Goal: Information Seeking & Learning: Learn about a topic

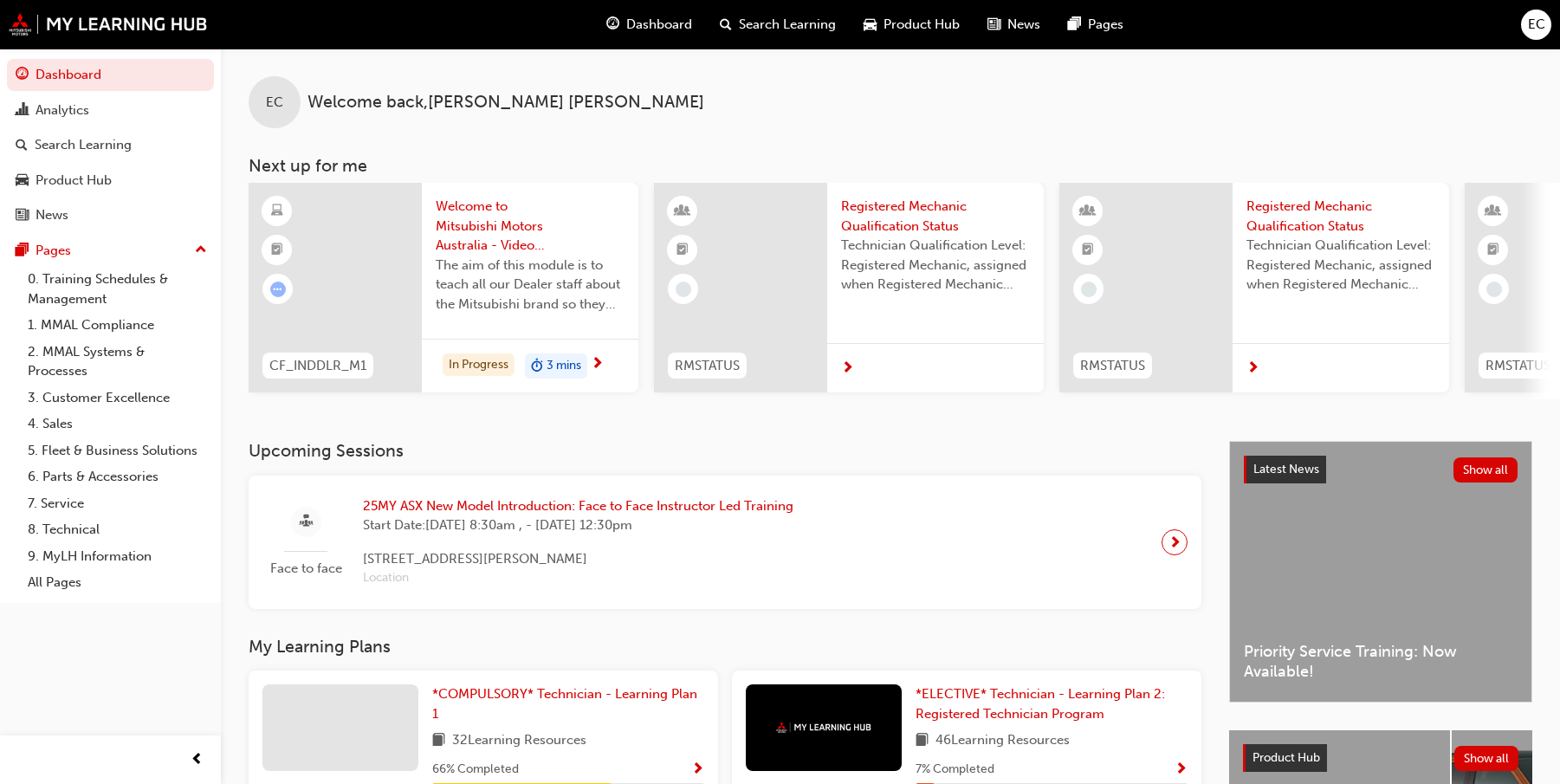
scroll to position [348, 0]
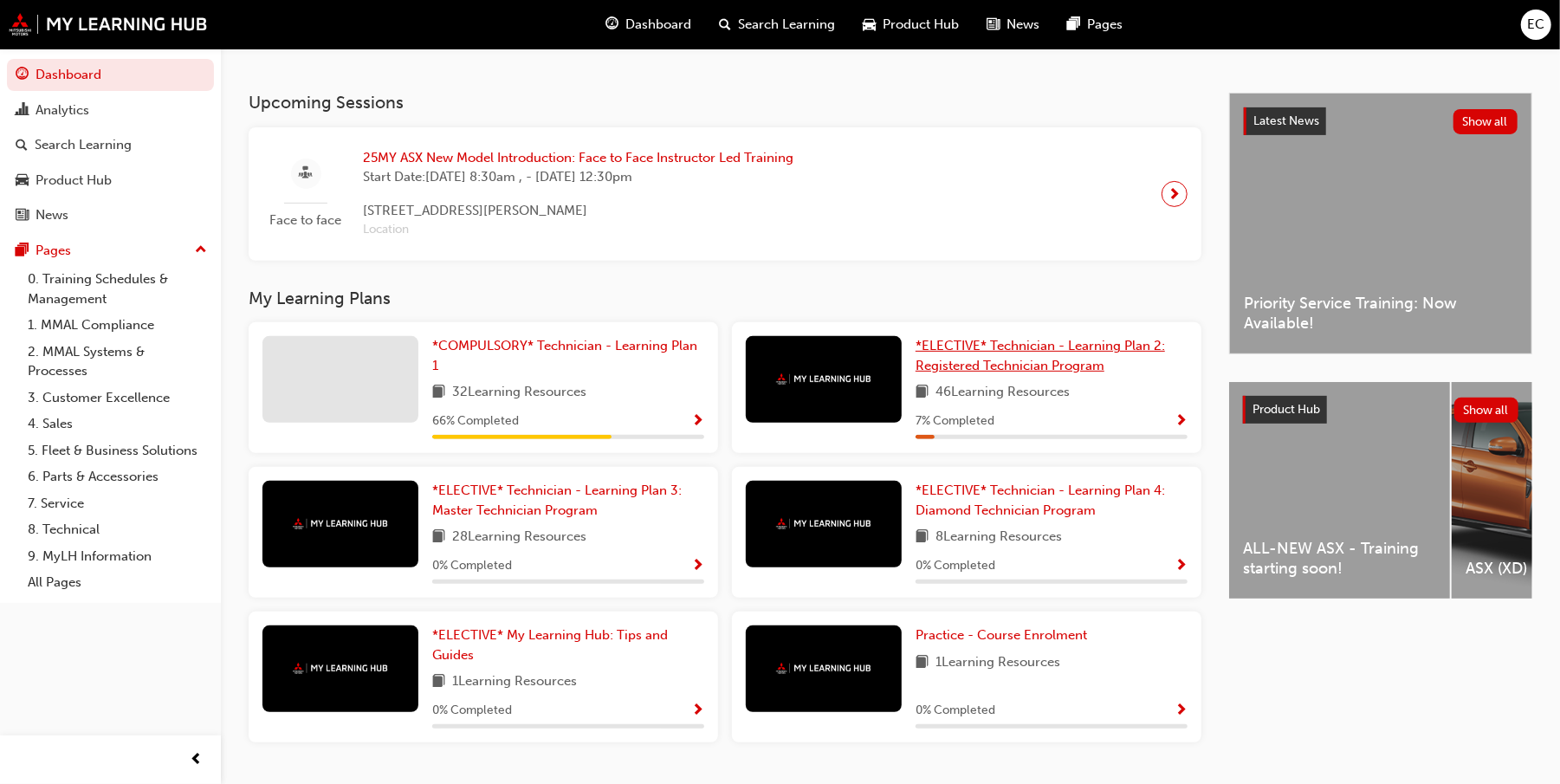
click at [1029, 351] on span "*ELECTIVE* Technician - Learning Plan 2: Registered Technician Program" at bounding box center [1040, 355] width 249 height 35
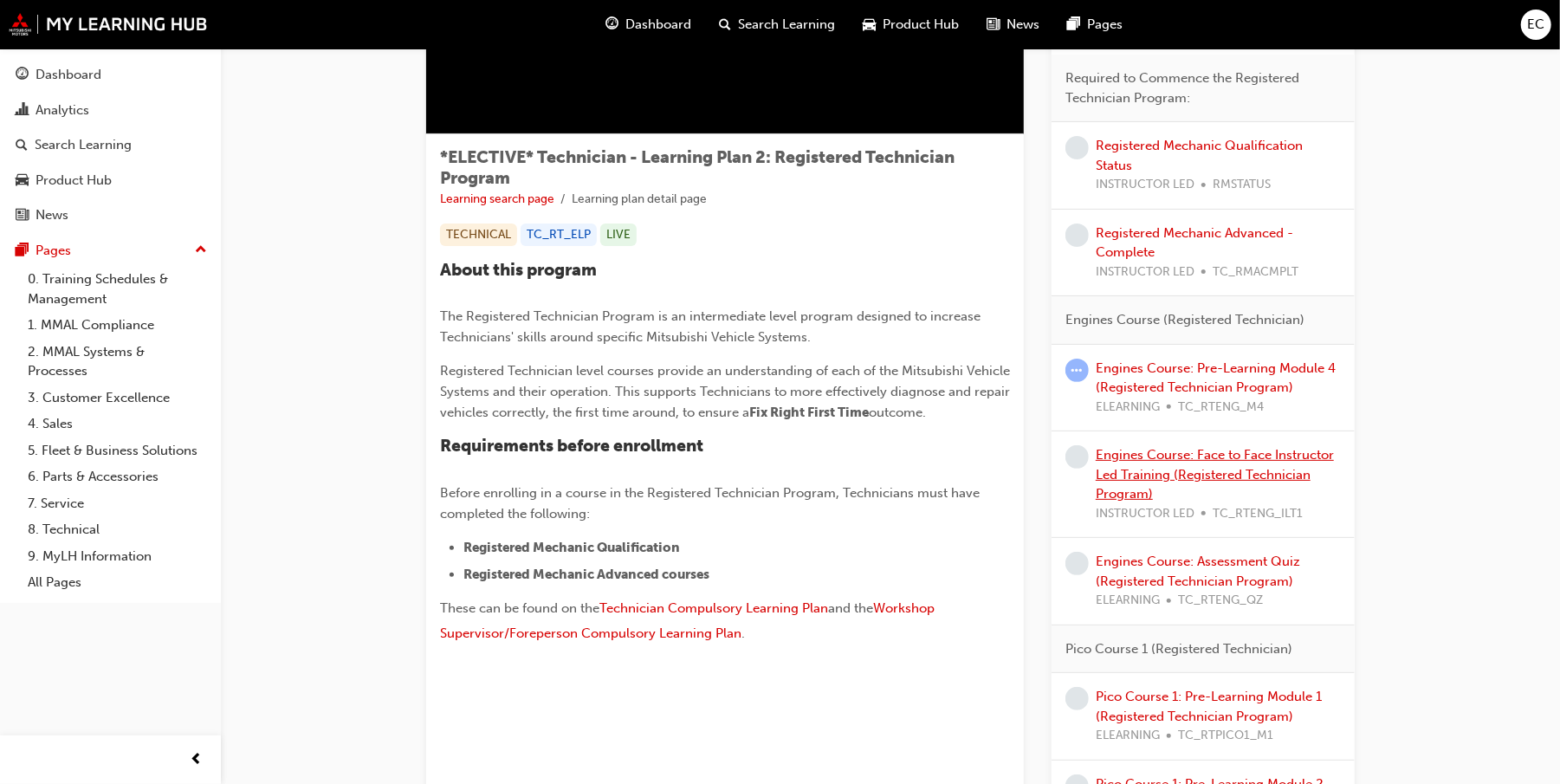
scroll to position [230, 0]
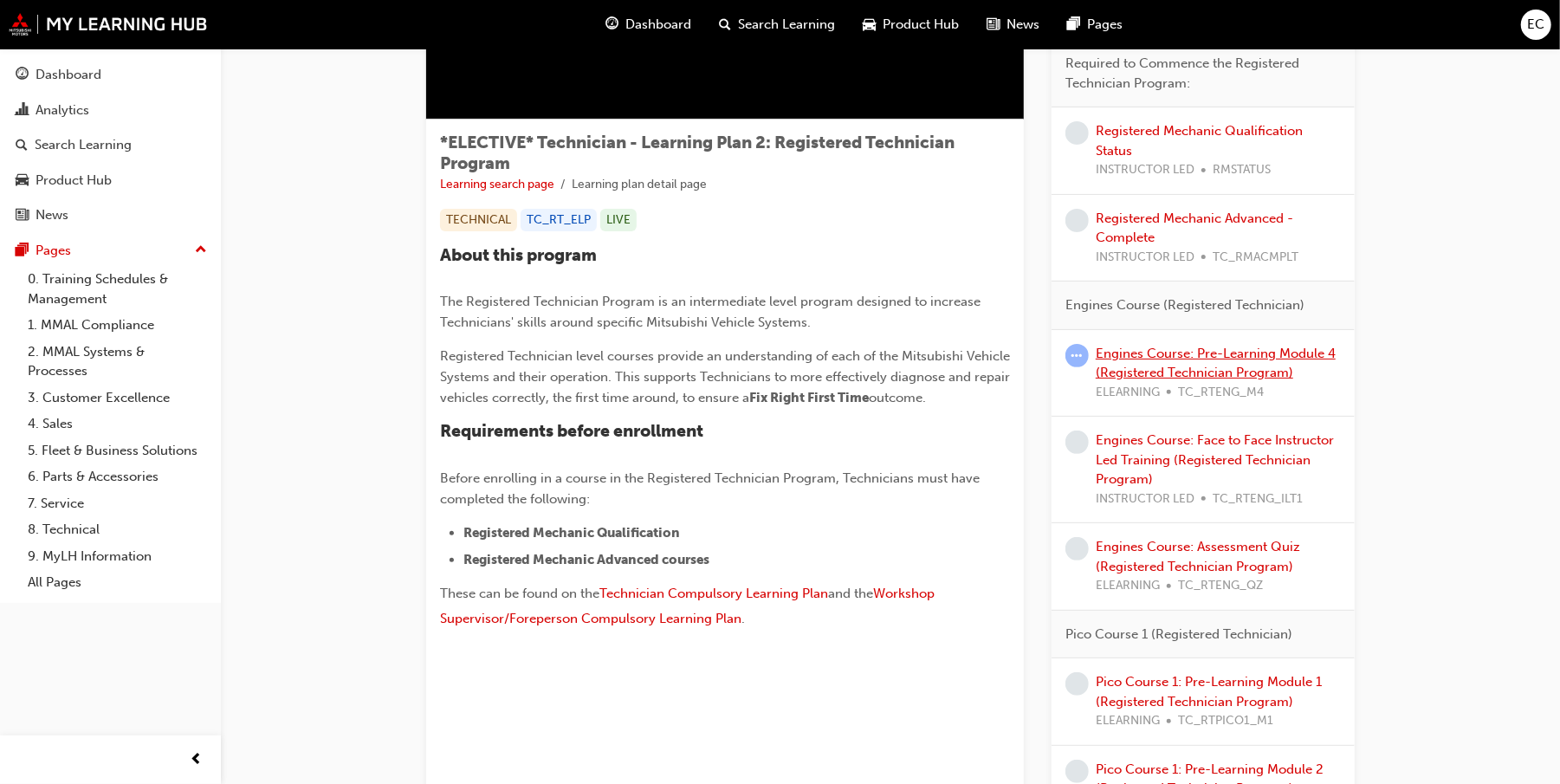
click at [1173, 351] on link "Engines Course: Pre-Learning Module 4 (Registered Technician Program)" at bounding box center [1216, 362] width 240 height 35
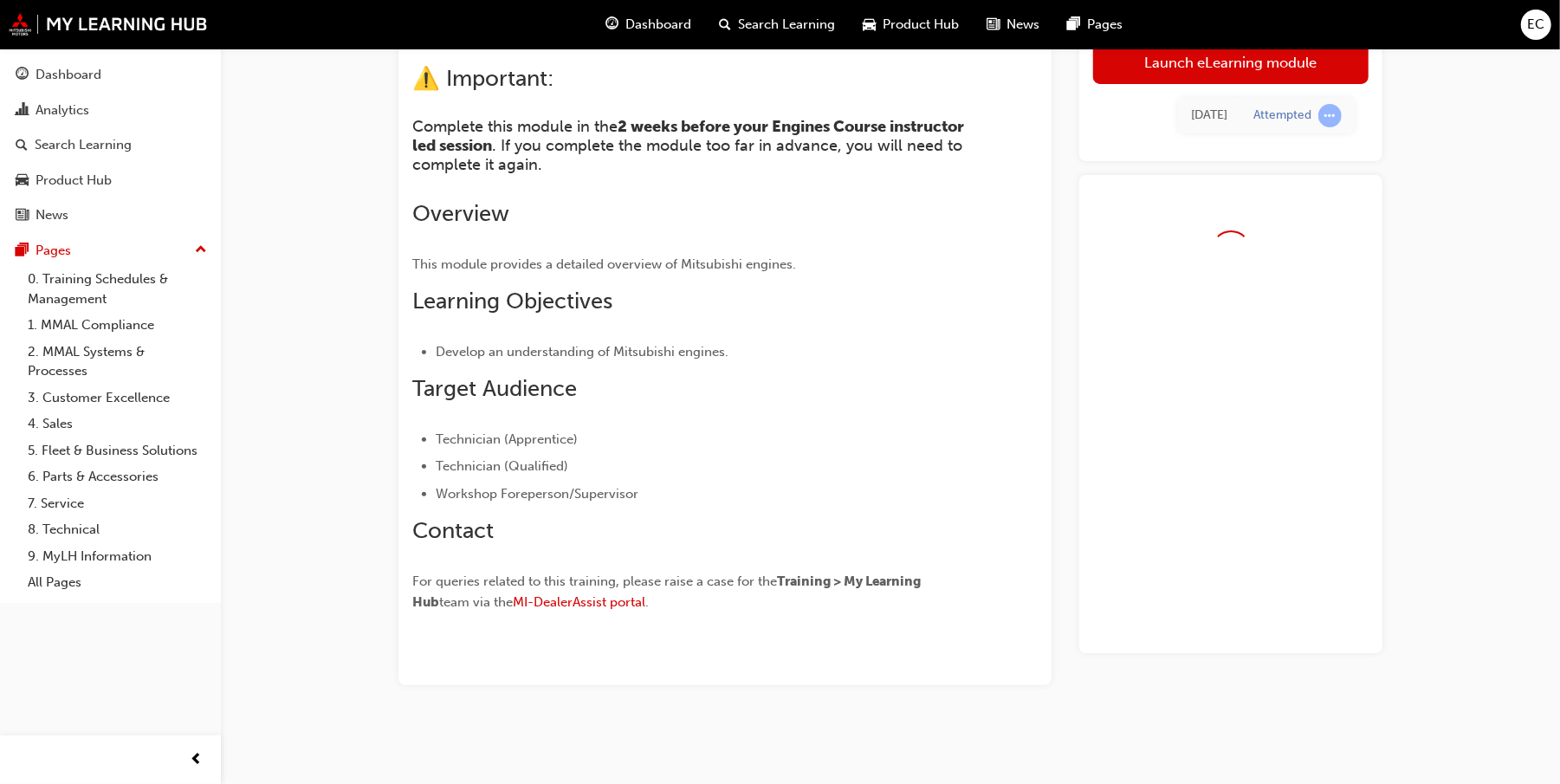
scroll to position [194, 0]
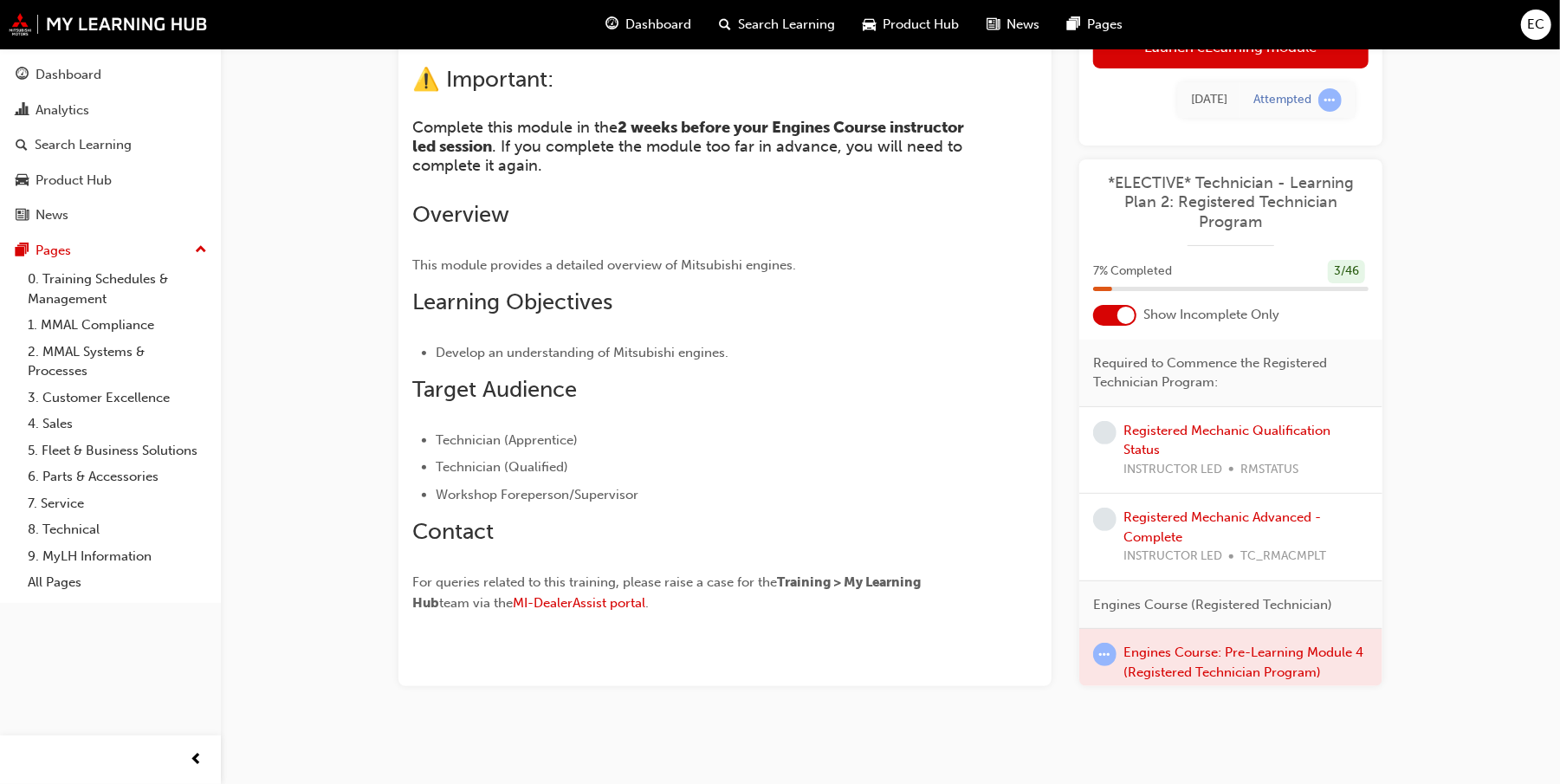
click at [1262, 47] on div "Dashboard Search Learning Product Hub News Pages EC" at bounding box center [780, 24] width 1560 height 49
click at [1328, 53] on link "Launch eLearning module" at bounding box center [1230, 46] width 275 height 43
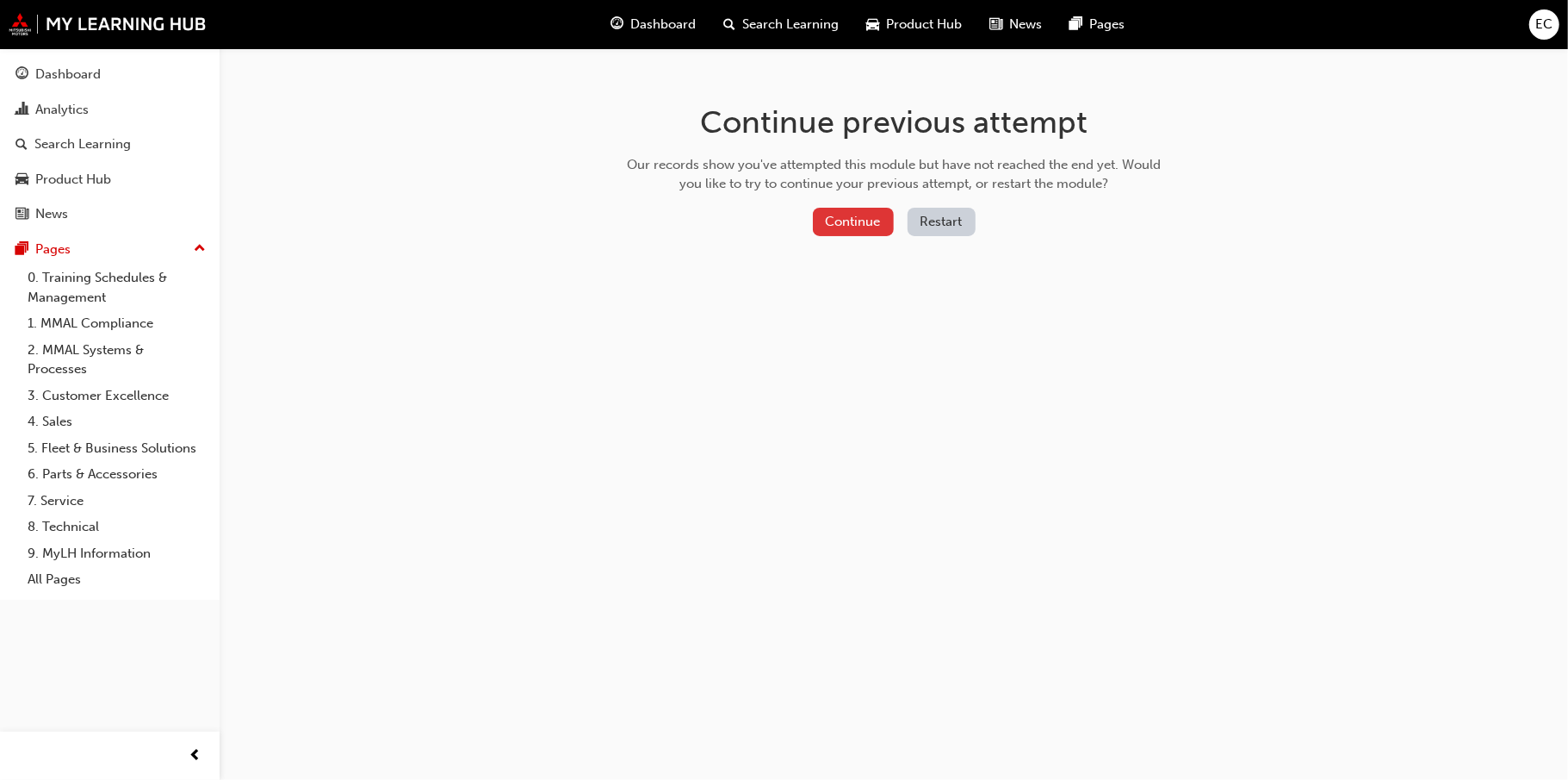
click at [818, 222] on button "Continue" at bounding box center [853, 222] width 81 height 29
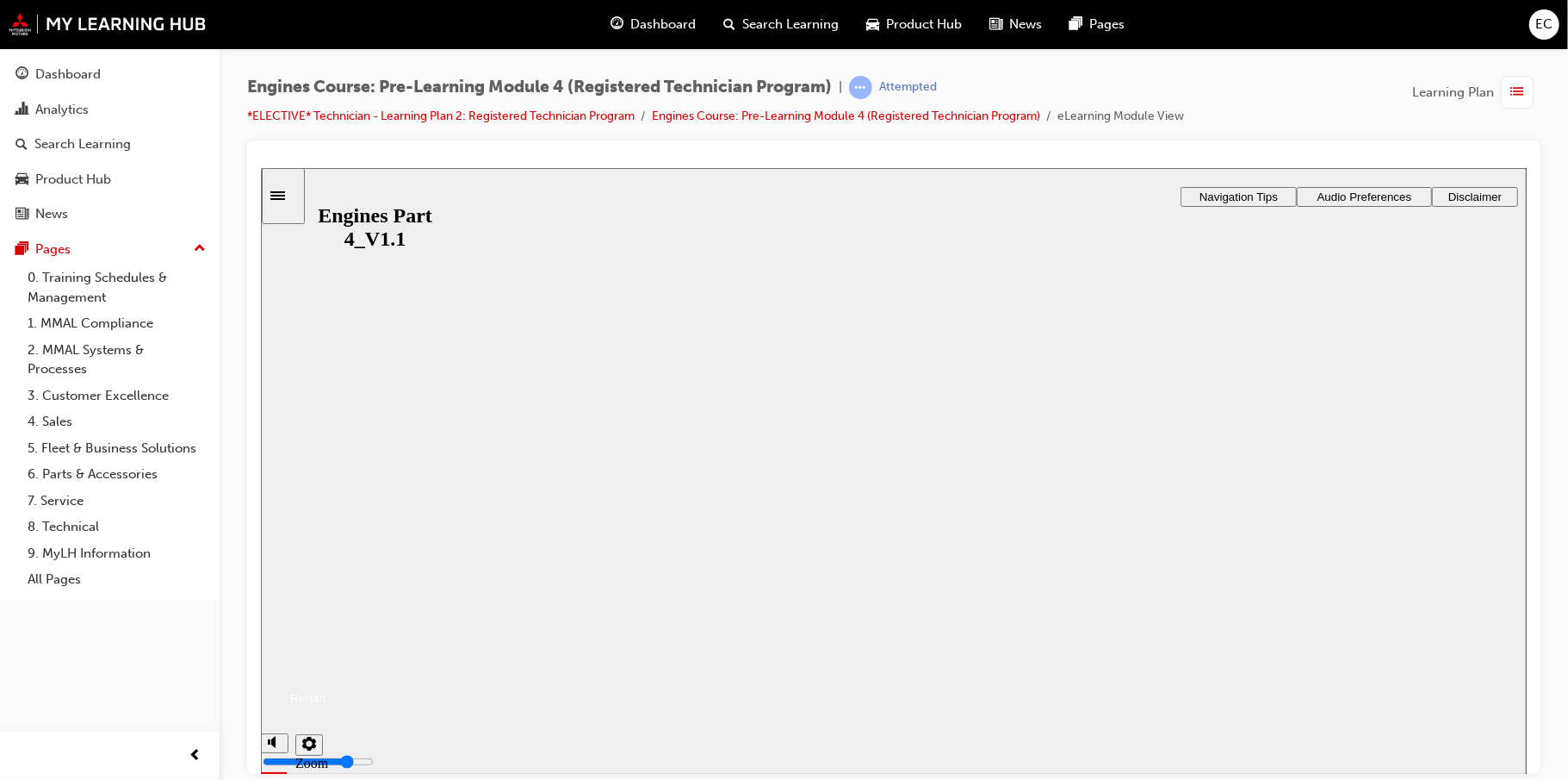
click at [325, 667] on button "Resume" at bounding box center [293, 677] width 66 height 21
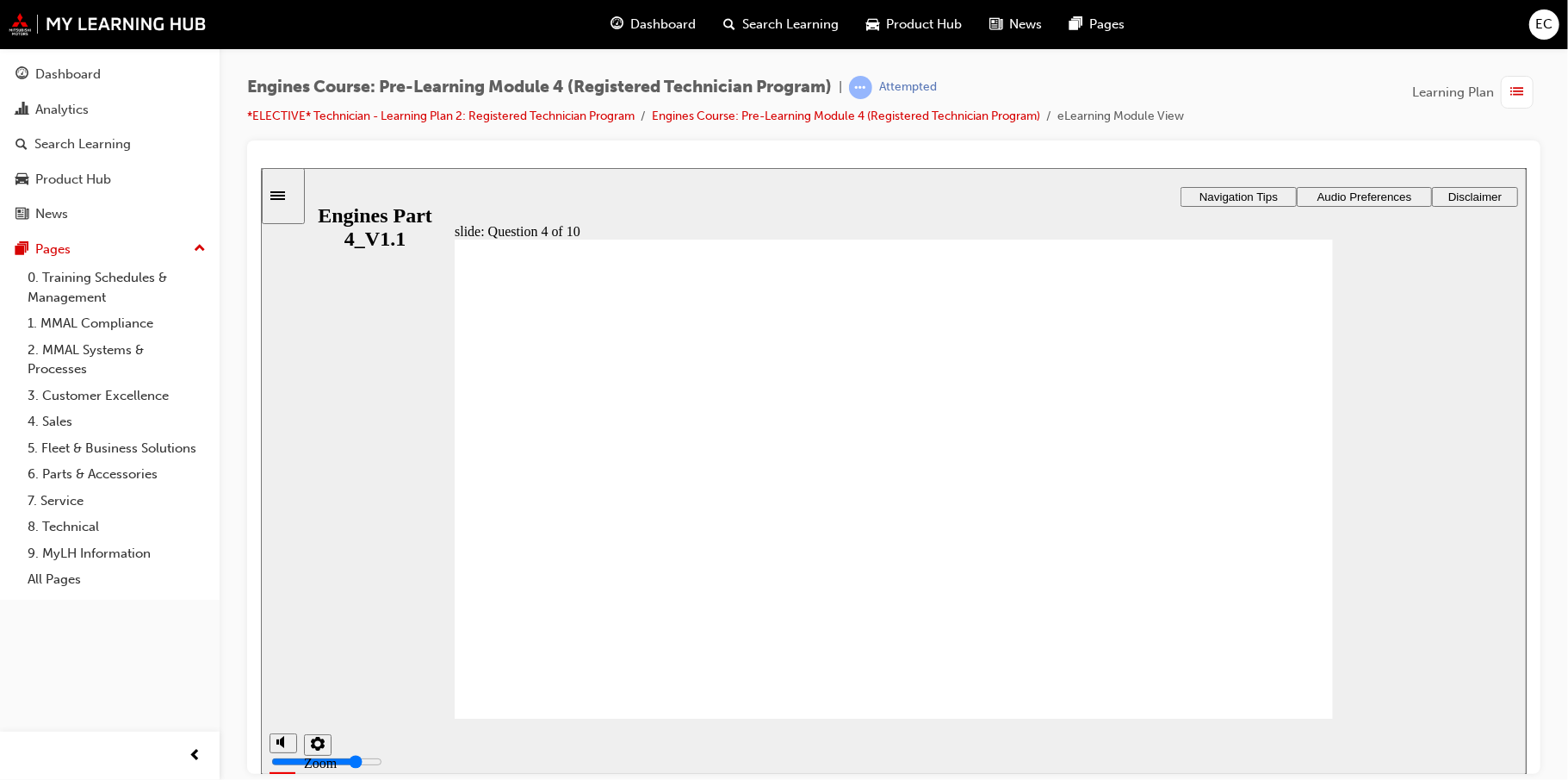
drag, startPoint x: 620, startPoint y: 595, endPoint x: 638, endPoint y: 417, distance: 178.9
drag, startPoint x: 844, startPoint y: 582, endPoint x: 682, endPoint y: 456, distance: 205.2
drag, startPoint x: 1000, startPoint y: 582, endPoint x: 1140, endPoint y: 456, distance: 188.4
drag, startPoint x: 1218, startPoint y: 586, endPoint x: 1240, endPoint y: 524, distance: 65.8
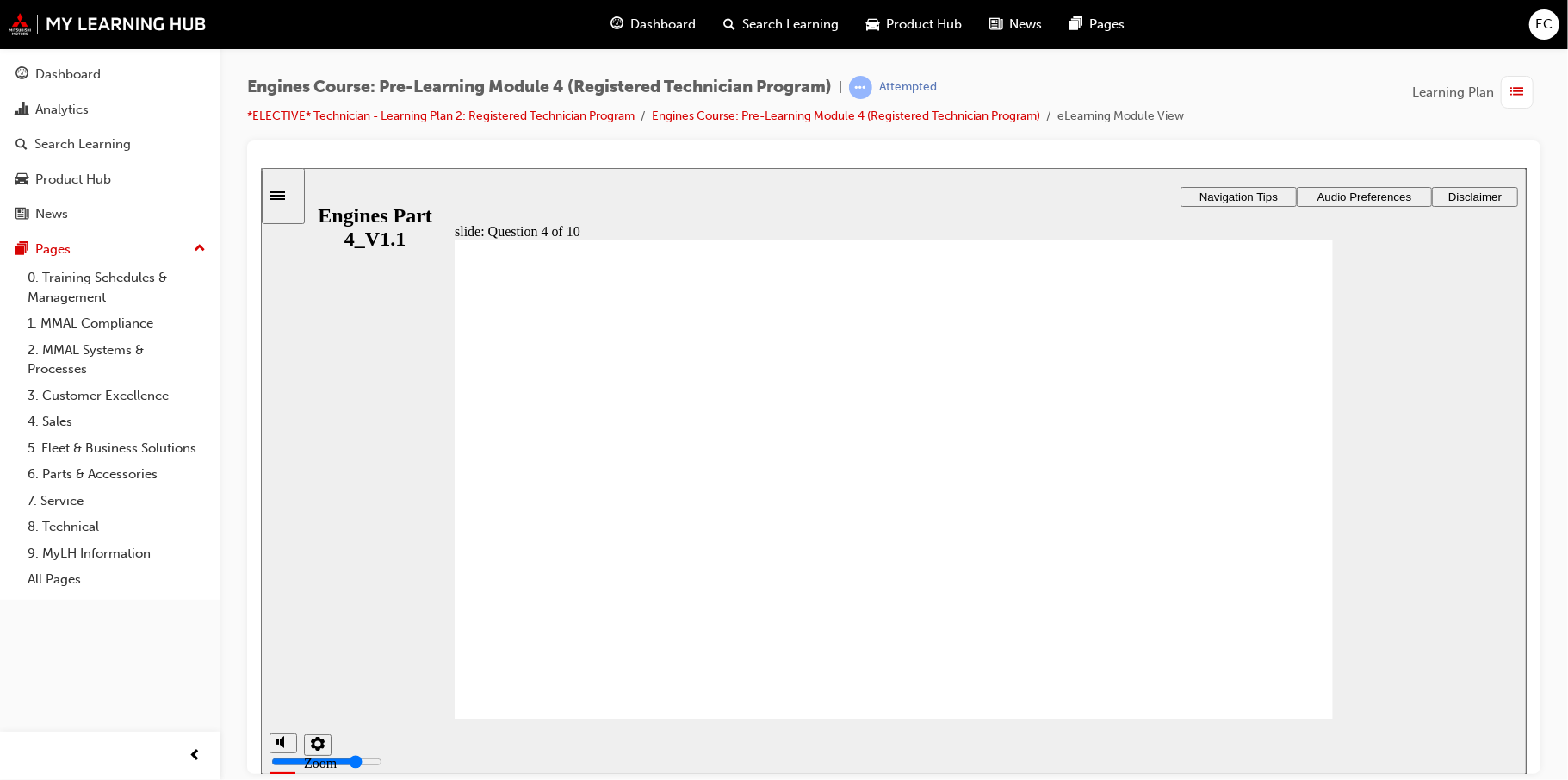
radio input "true"
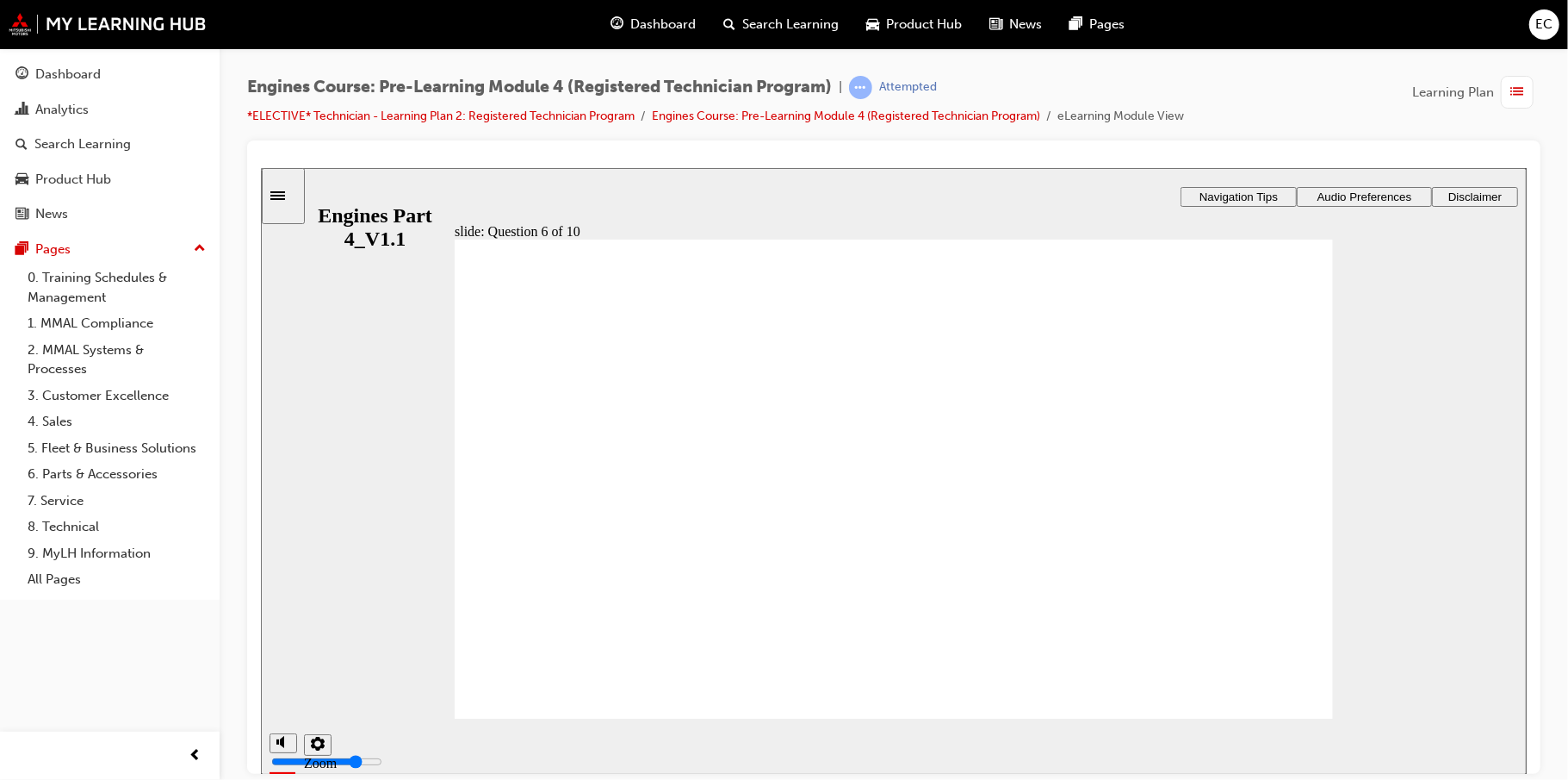
radio input "true"
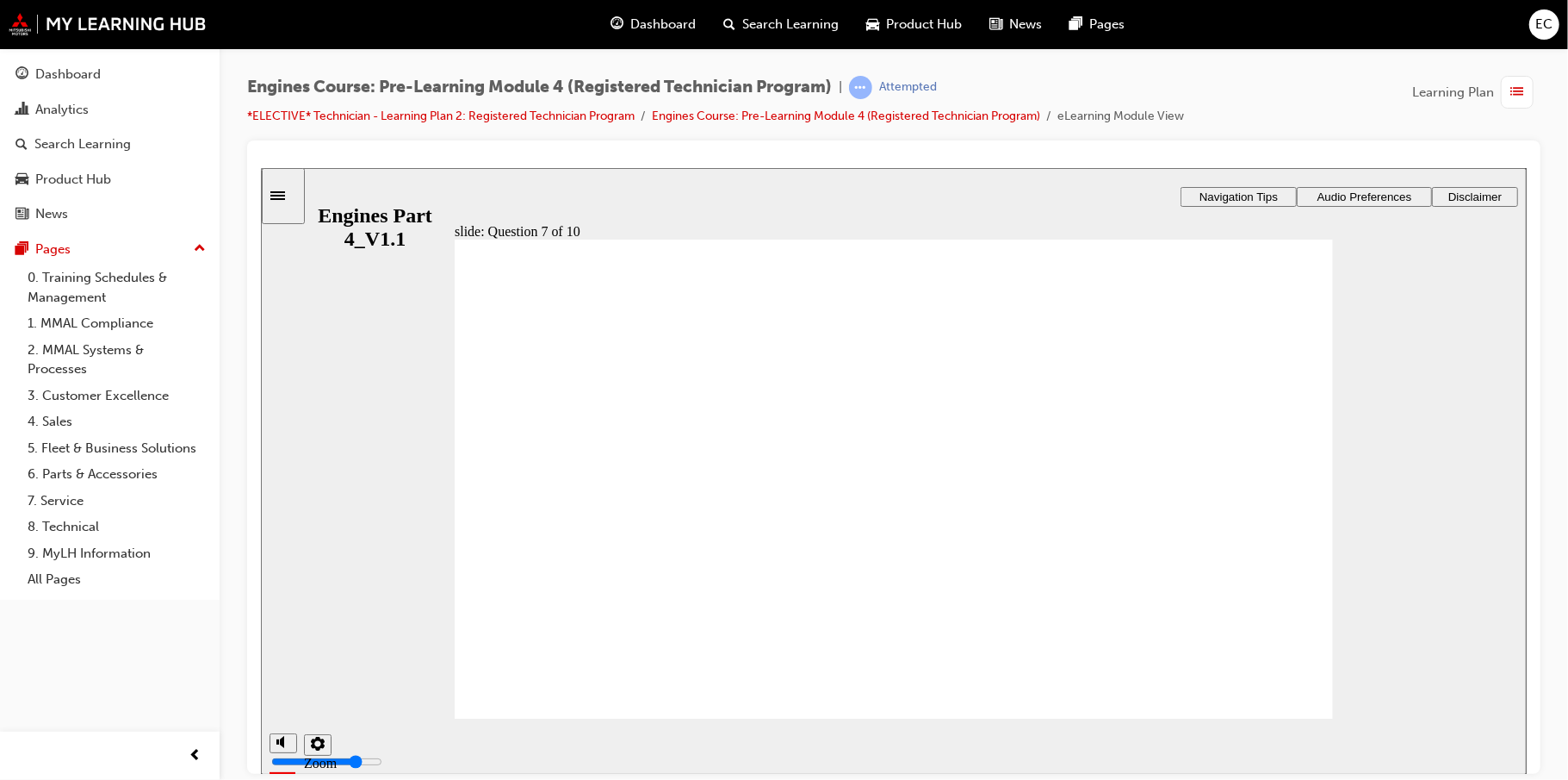
radio input "true"
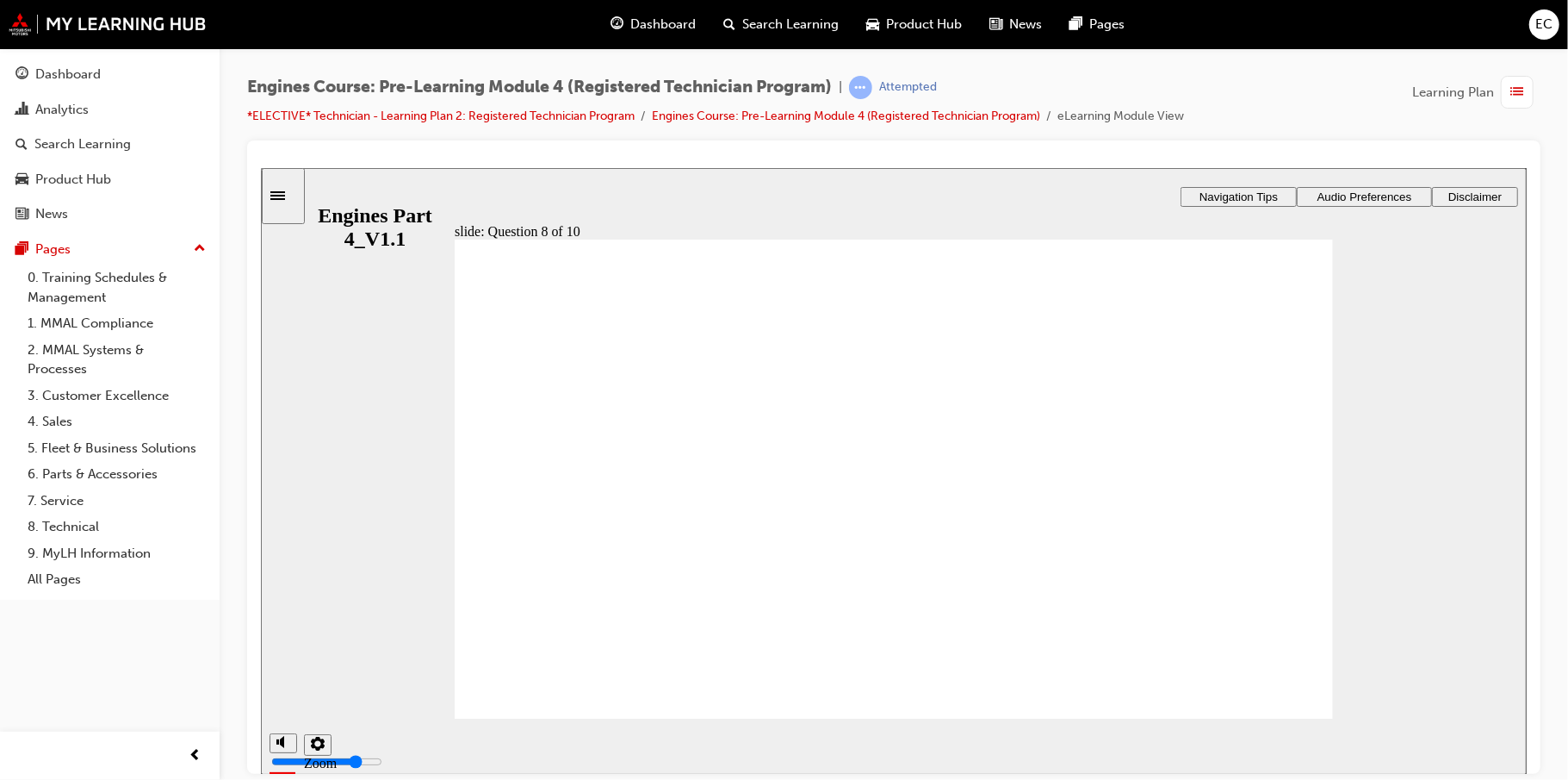
radio input "false"
radio input "true"
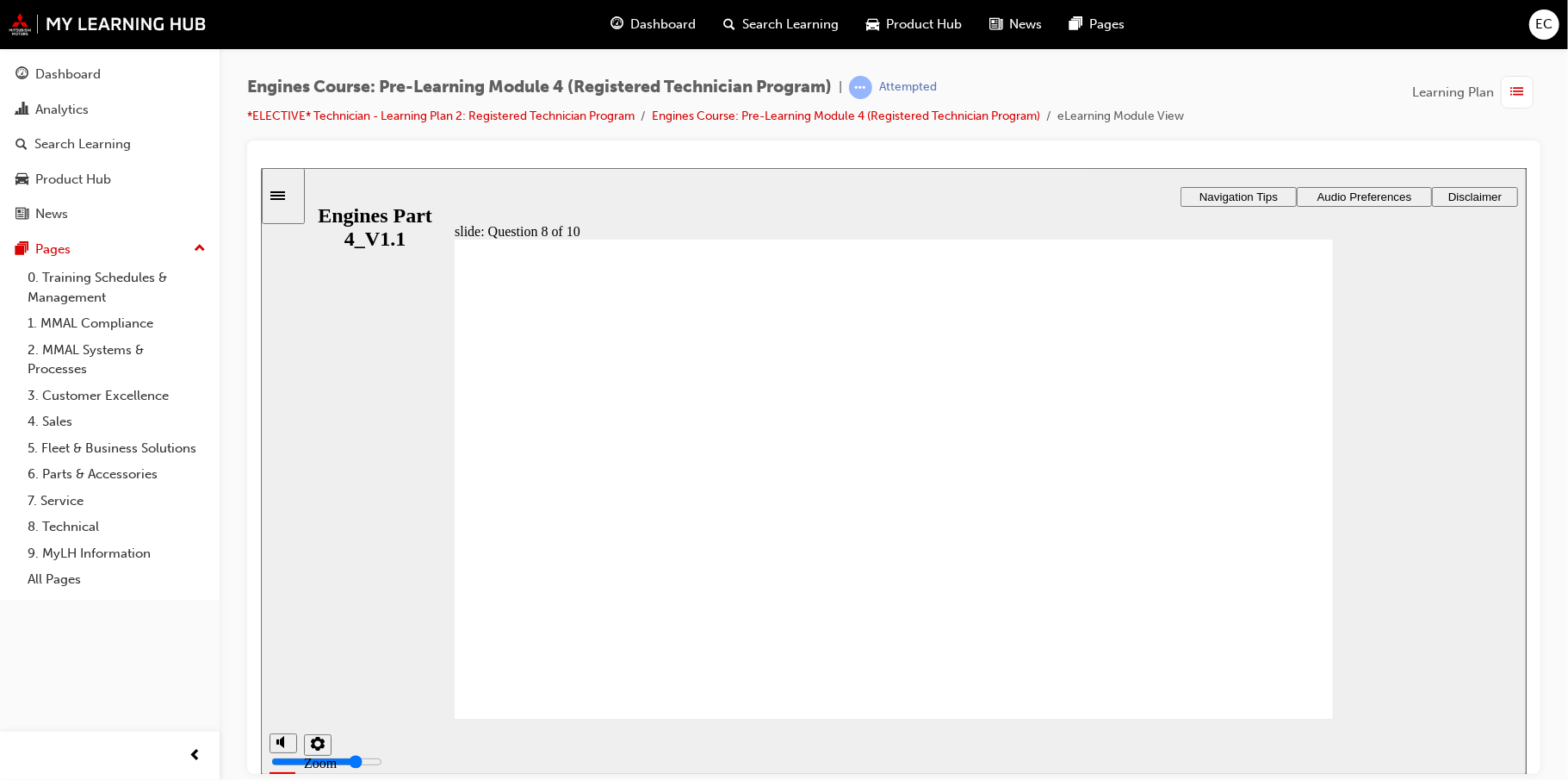
radio input "true"
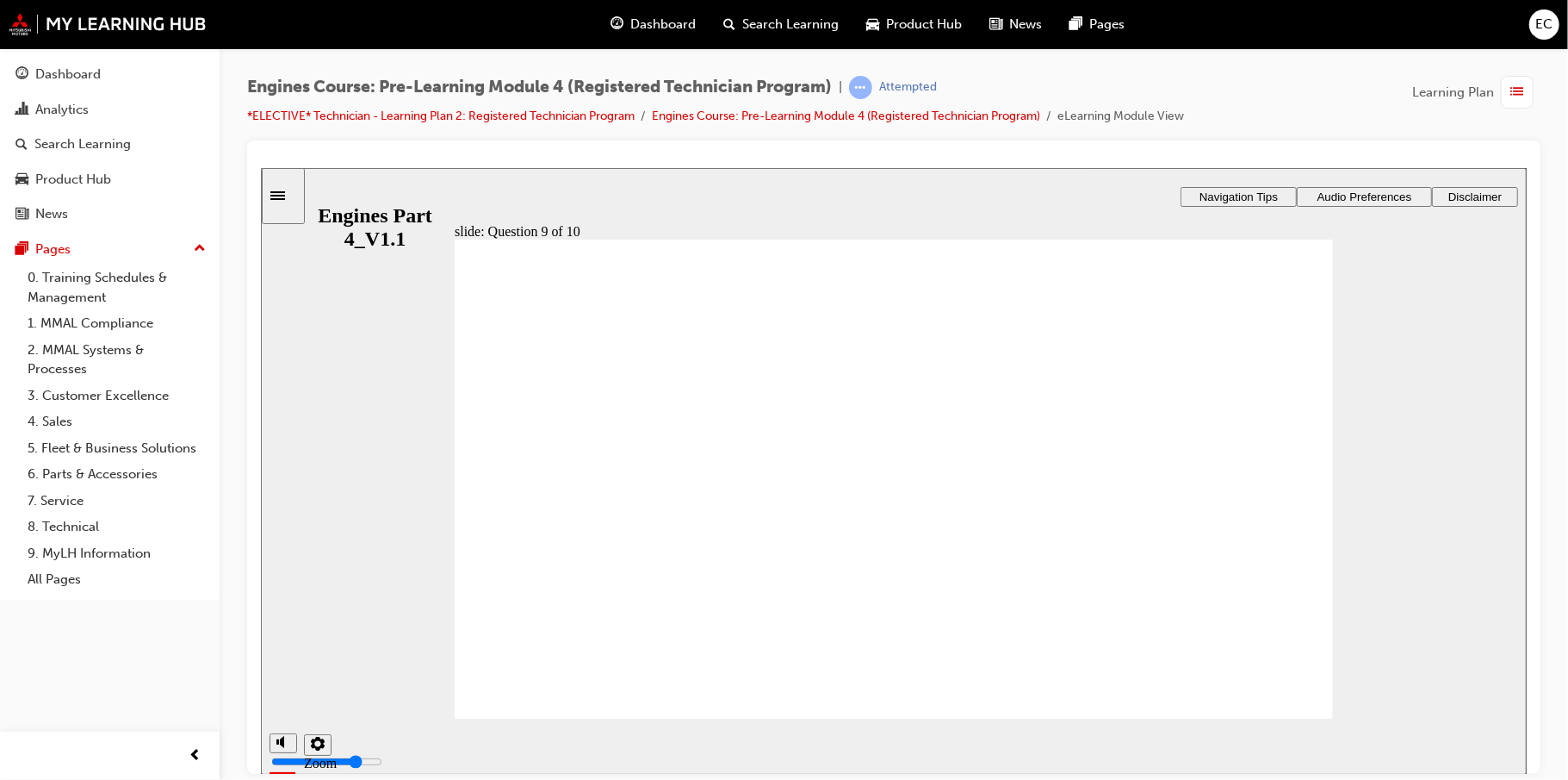
radio input "true"
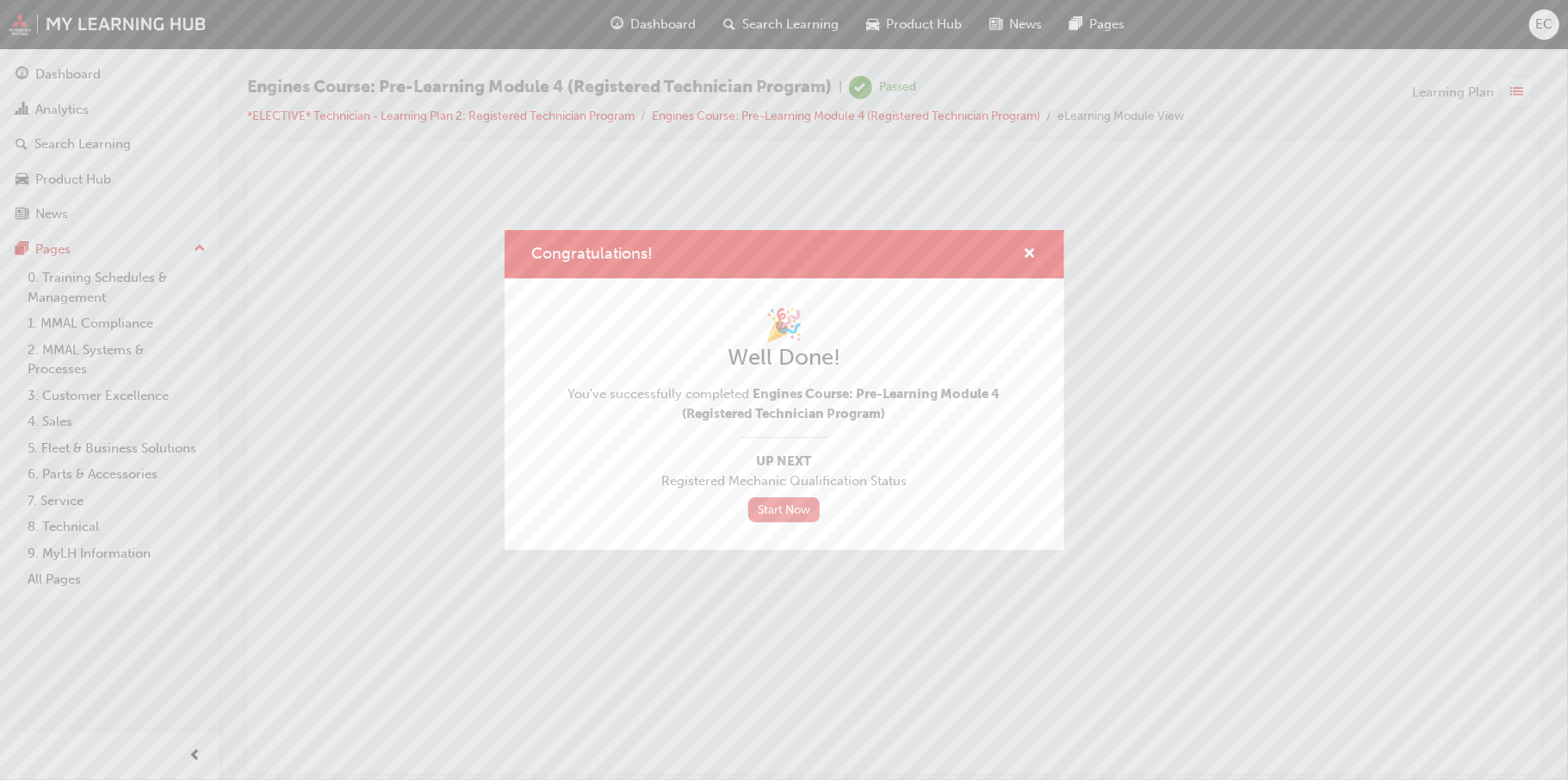
click at [776, 514] on link "Start Now" at bounding box center [784, 509] width 72 height 25
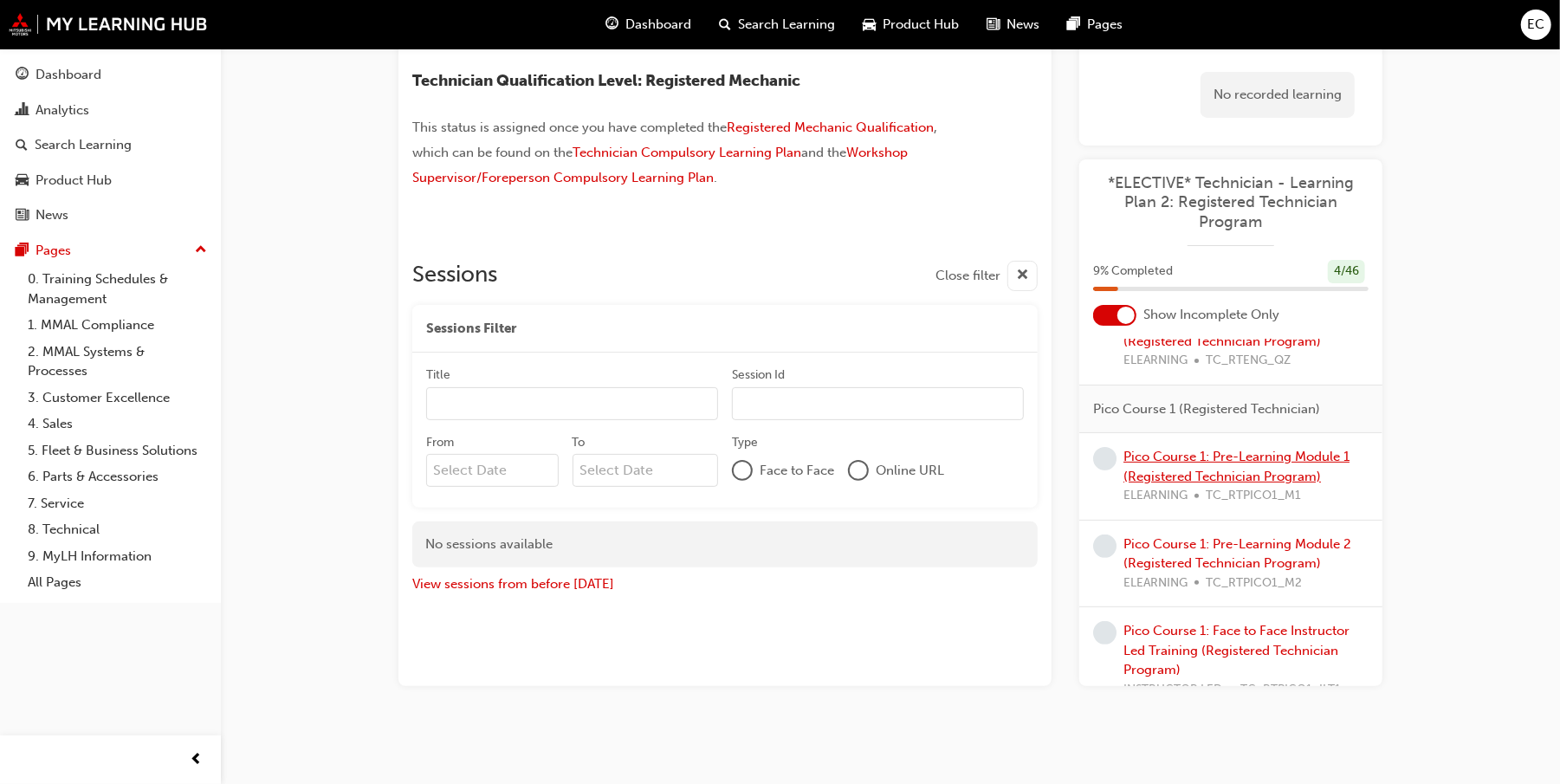
scroll to position [461, 0]
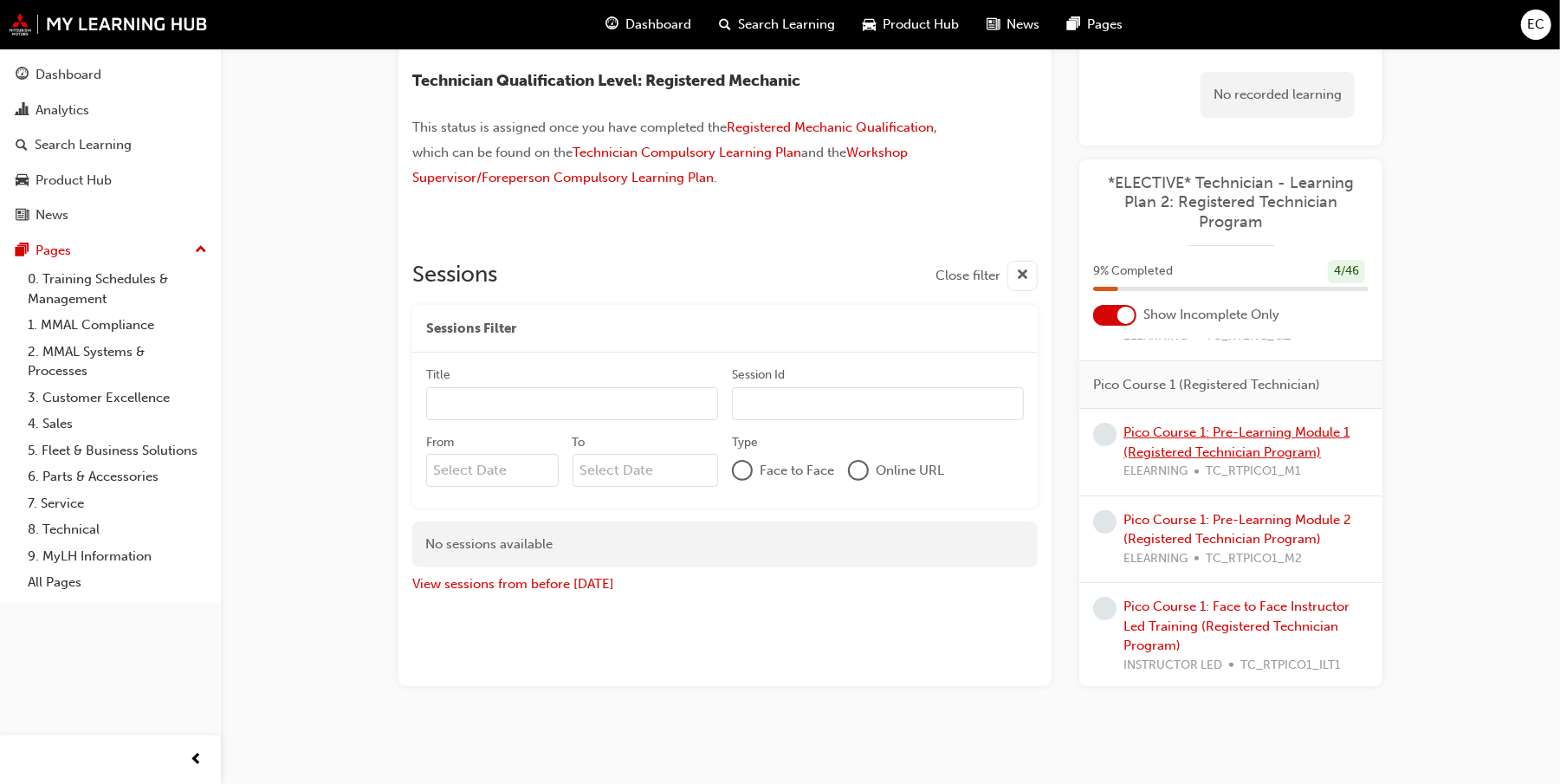
click at [1175, 449] on link "Pico Course 1: Pre-Learning Module 1 (Registered Technician Program)" at bounding box center [1237, 442] width 226 height 35
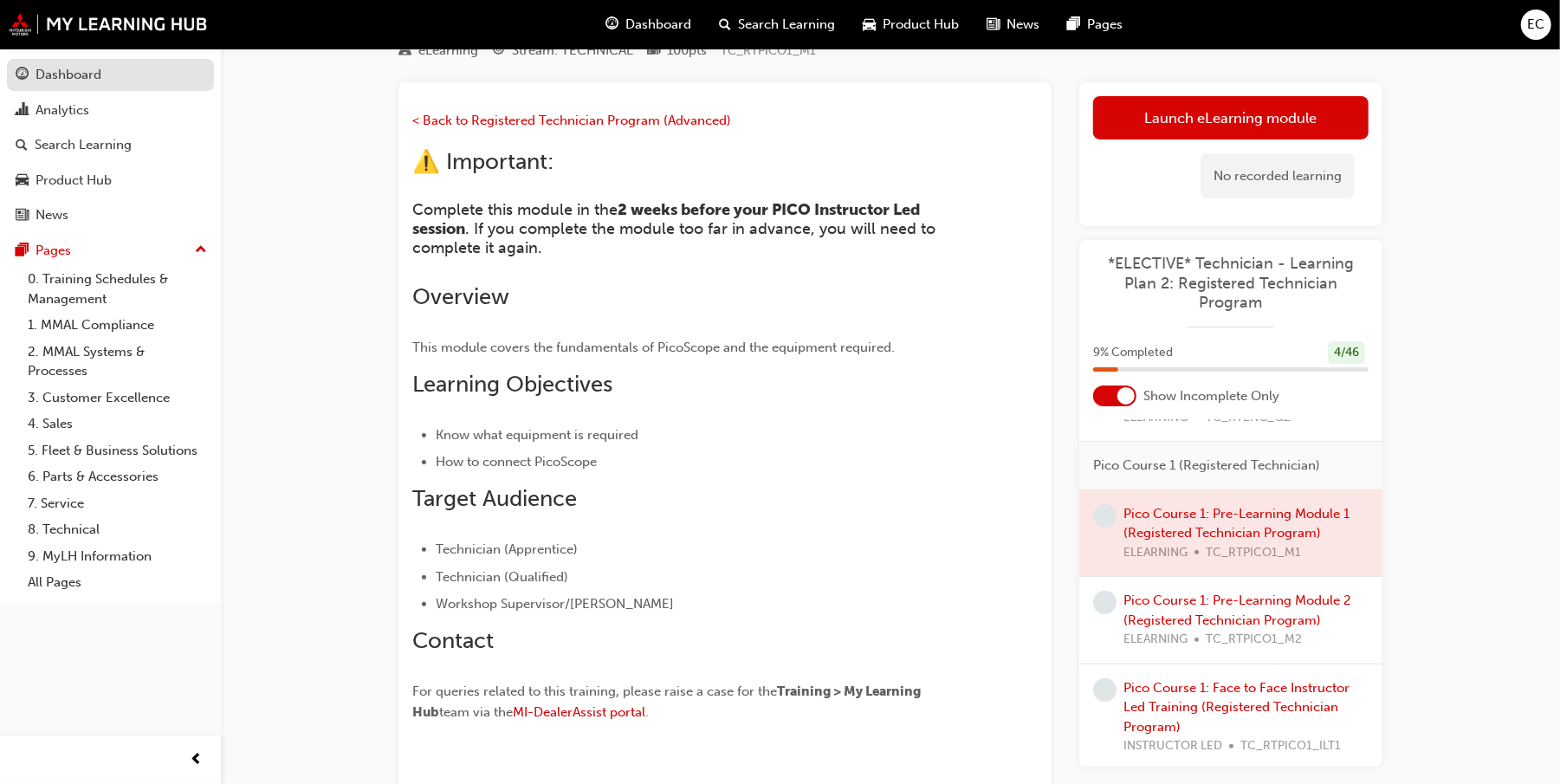
click at [47, 66] on link "Dashboard" at bounding box center [110, 74] width 207 height 32
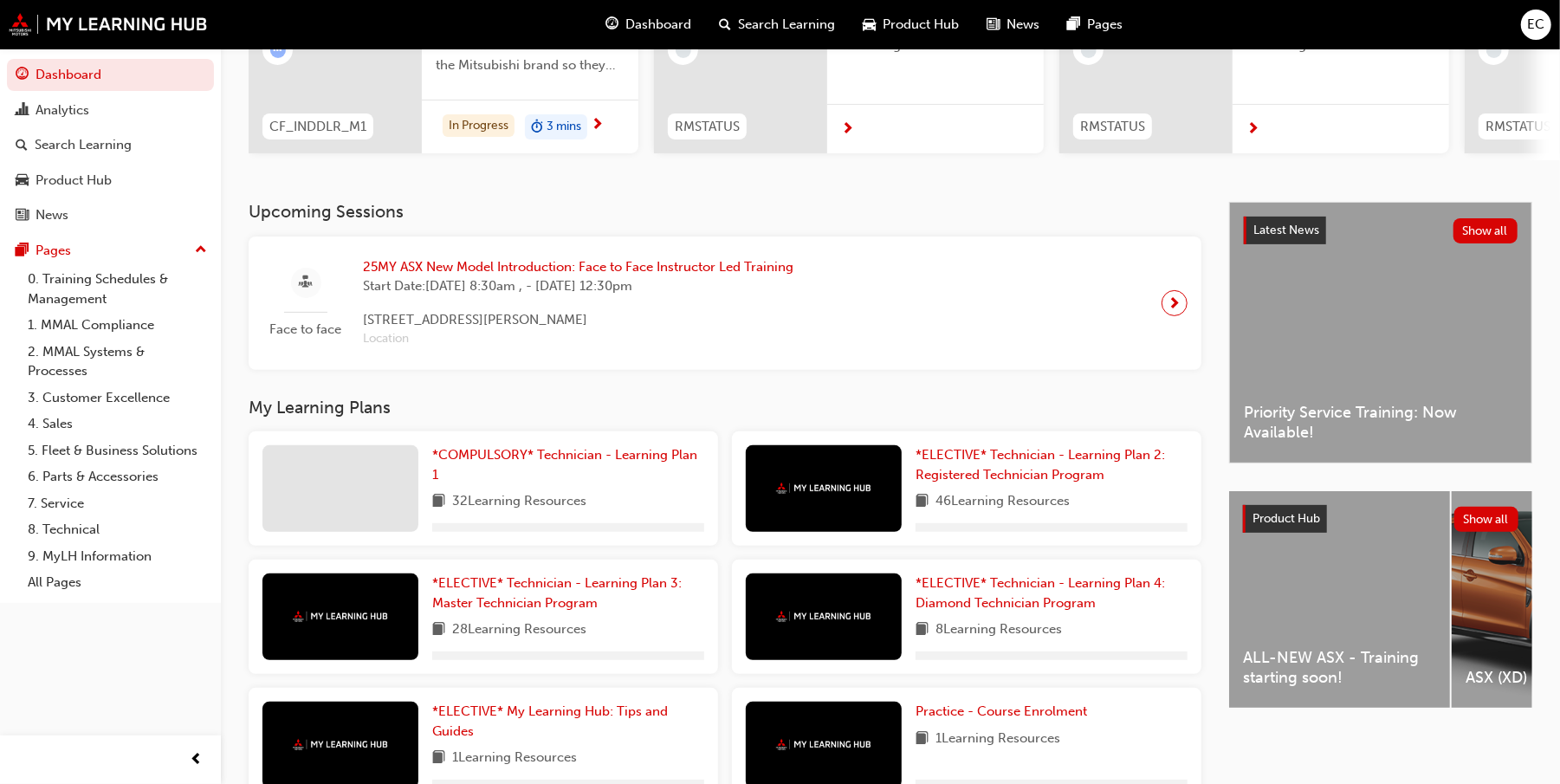
scroll to position [346, 0]
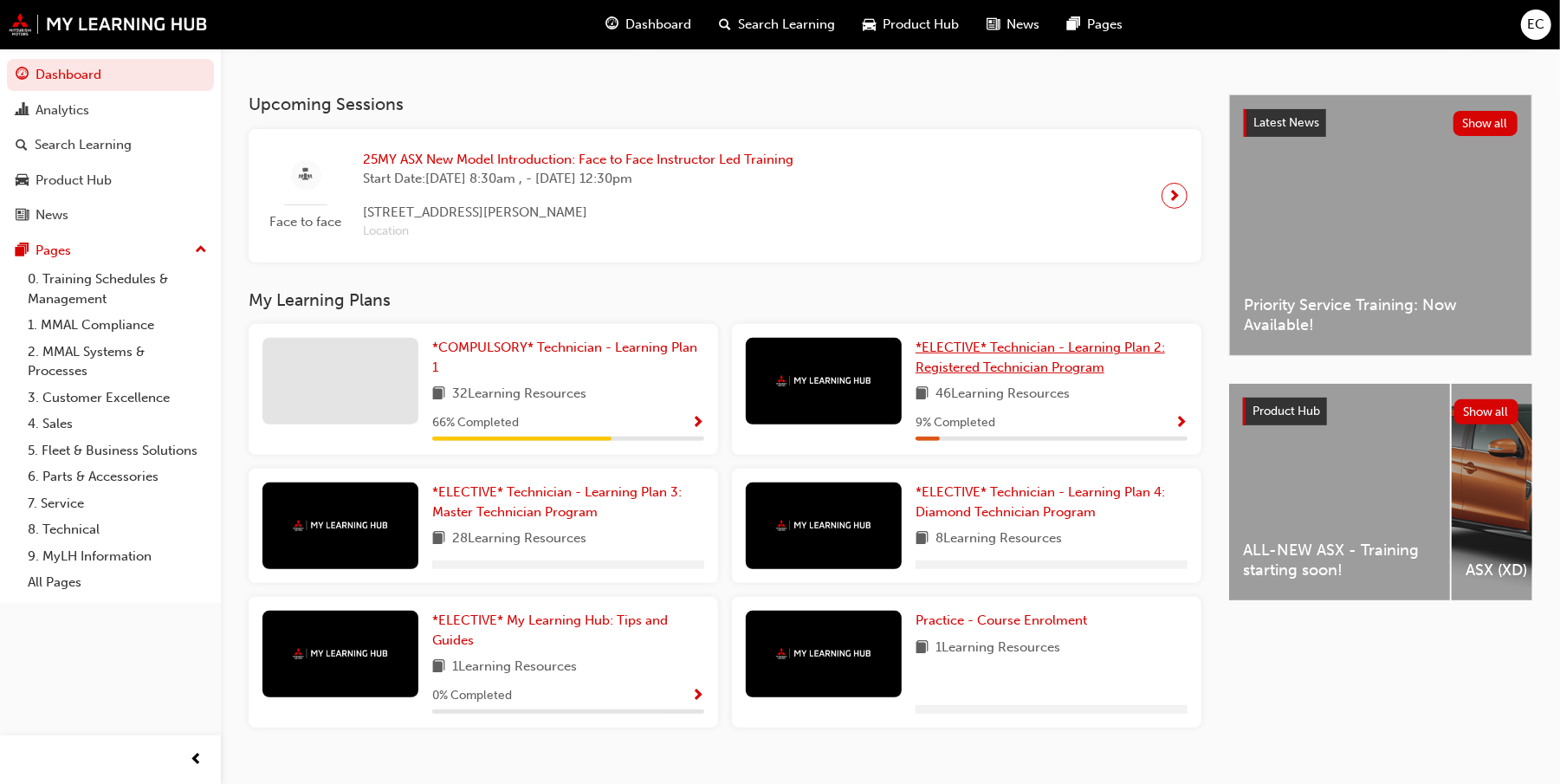
click at [1036, 360] on span "*ELECTIVE* Technician - Learning Plan 2: Registered Technician Program" at bounding box center [1040, 357] width 249 height 35
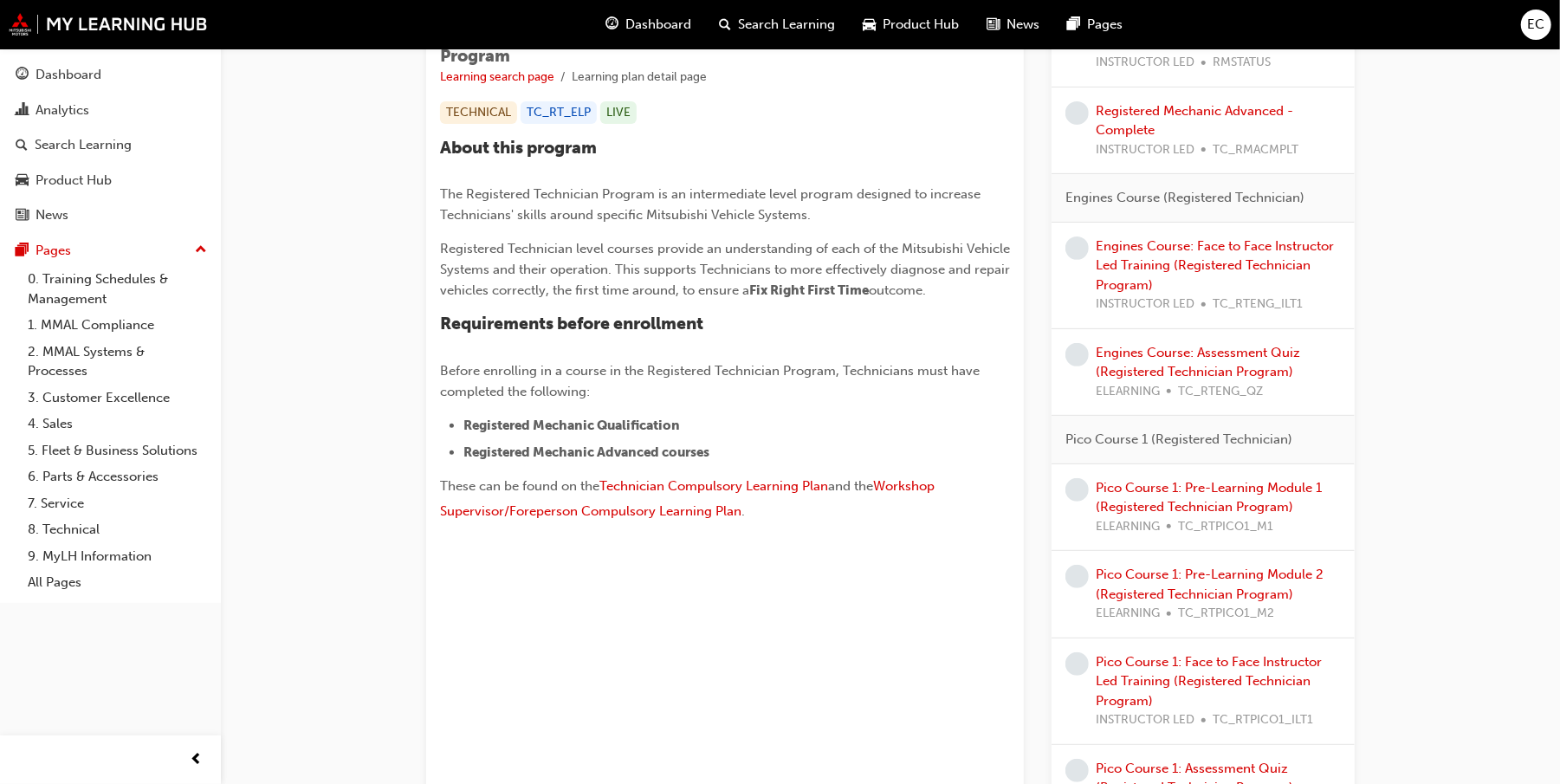
scroll to position [346, 0]
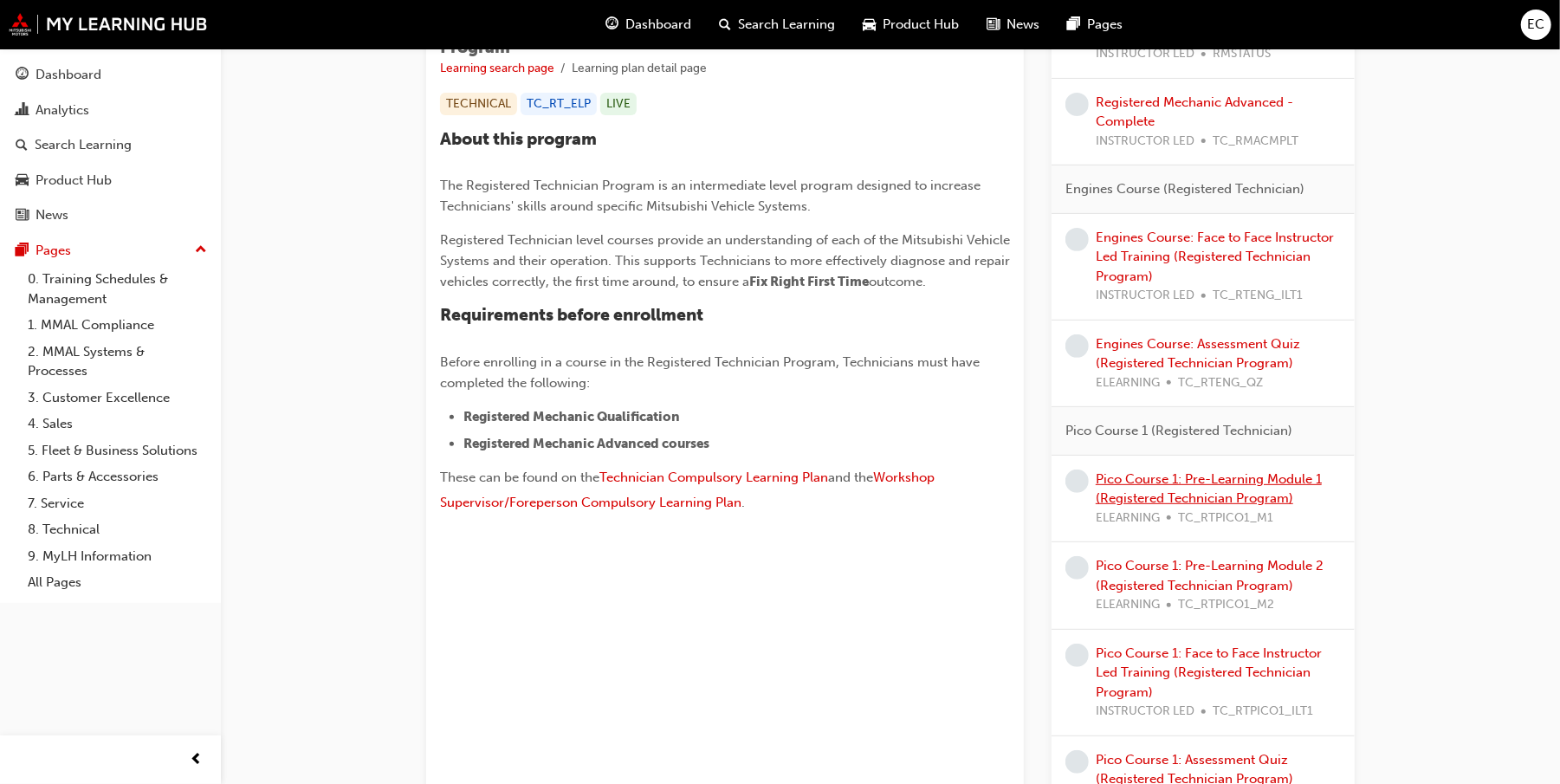
click at [1199, 503] on link "Pico Course 1: Pre-Learning Module 1 (Registered Technician Program)" at bounding box center [1209, 488] width 226 height 35
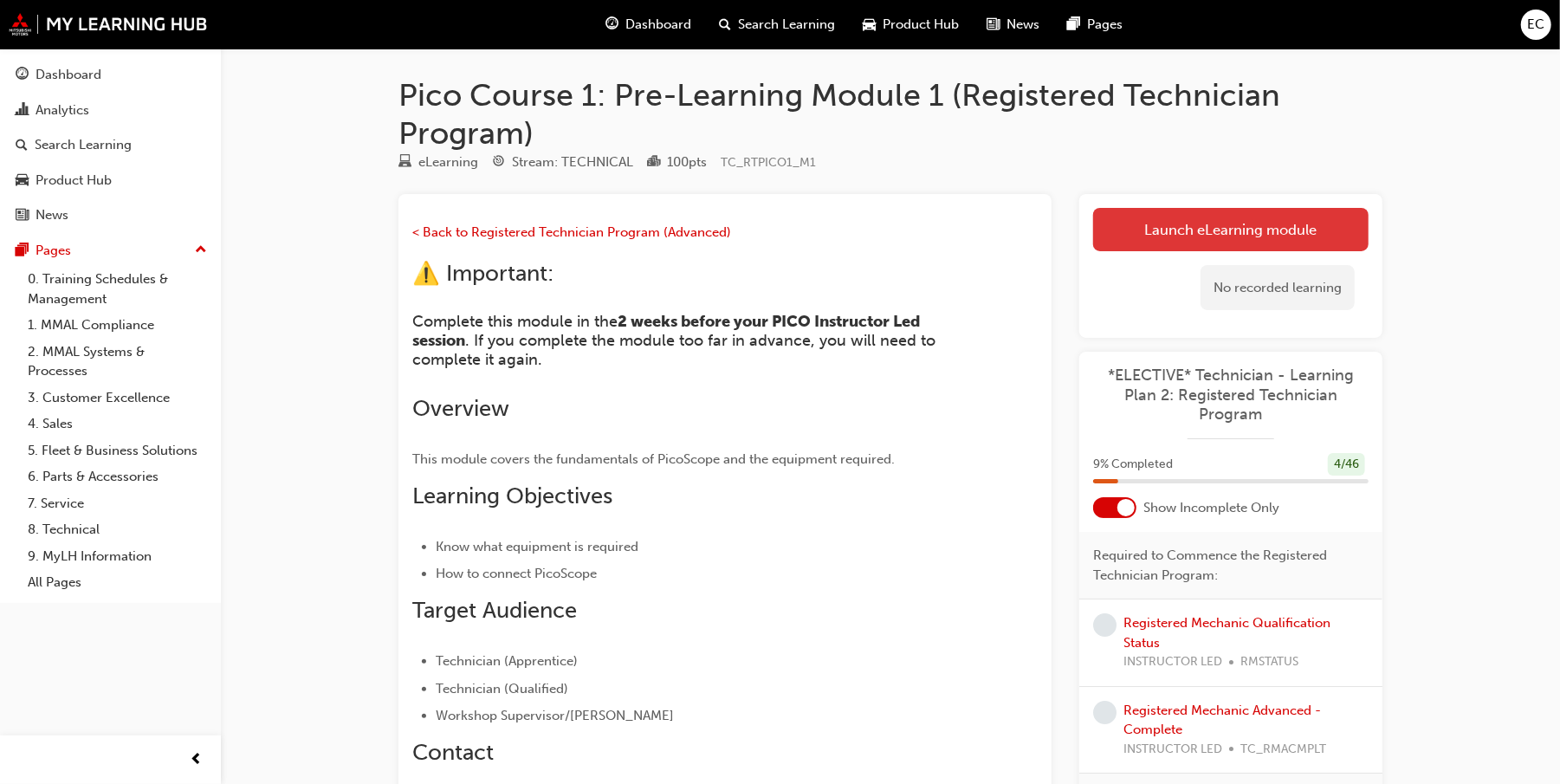
click at [1188, 222] on link "Launch eLearning module" at bounding box center [1230, 229] width 275 height 43
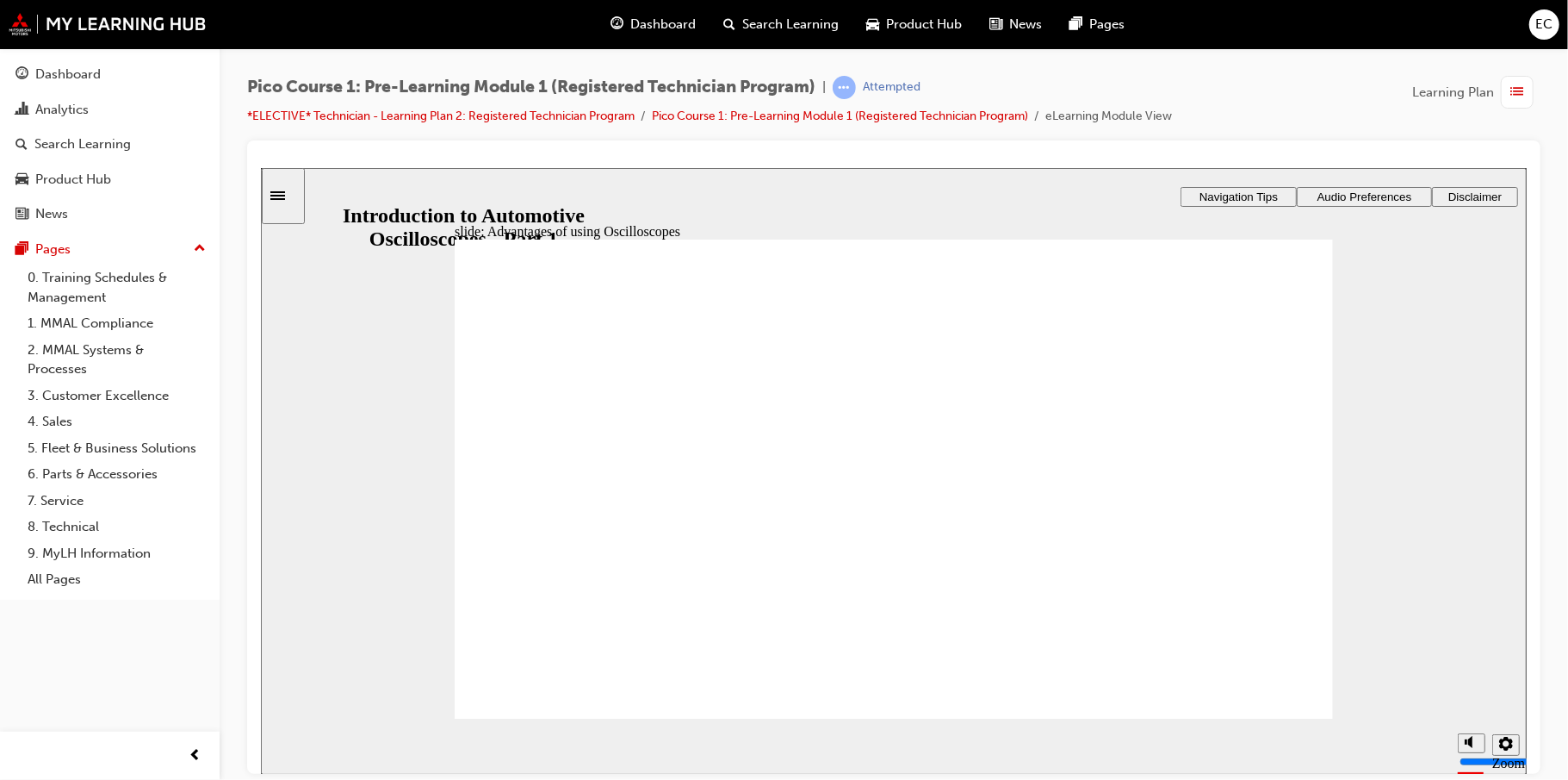
radio input "true"
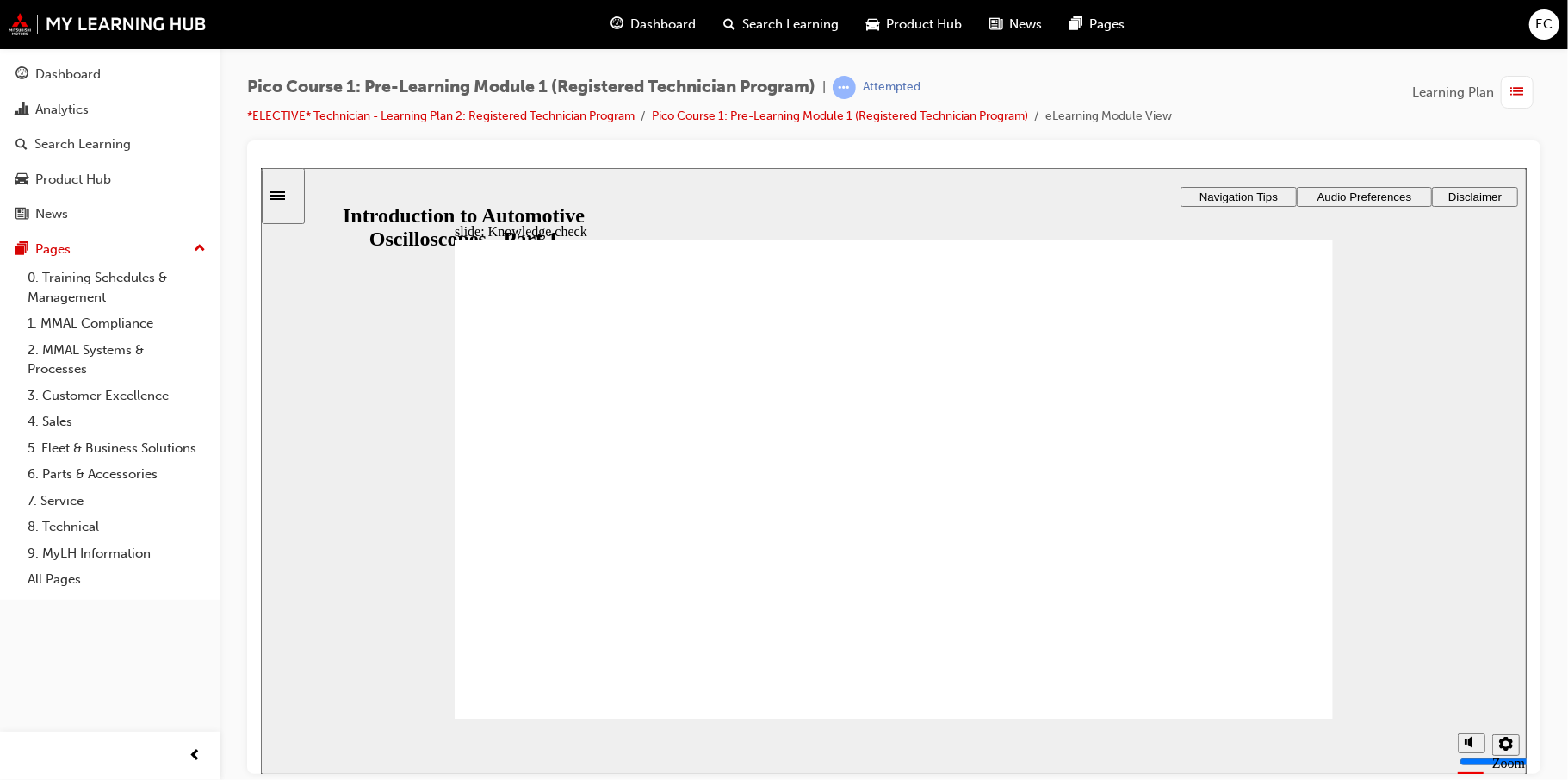
drag, startPoint x: 878, startPoint y: 501, endPoint x: 768, endPoint y: 407, distance: 144.7
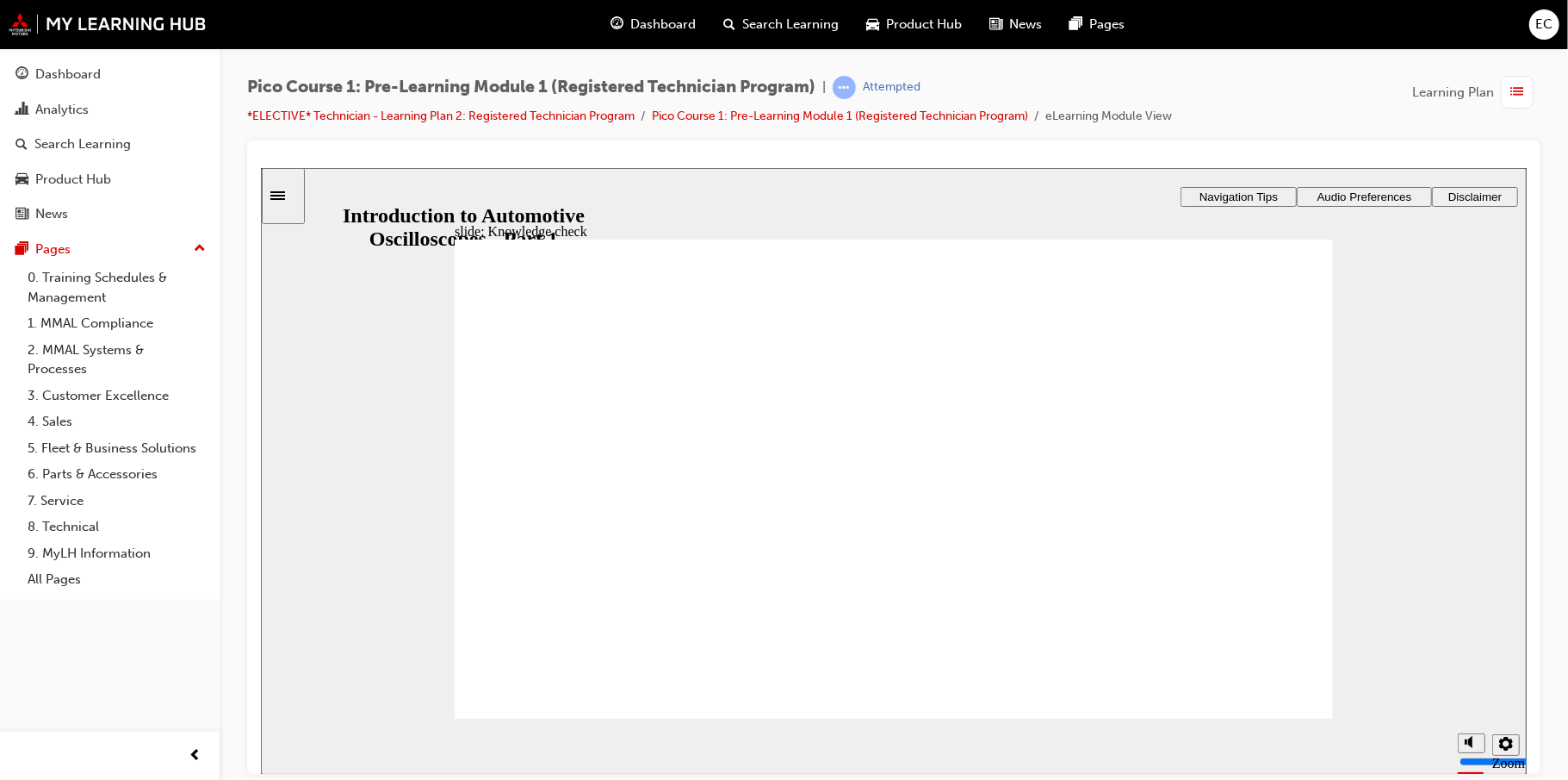
drag, startPoint x: 655, startPoint y: 628, endPoint x: 1198, endPoint y: 566, distance: 546.5
drag, startPoint x: 568, startPoint y: 572, endPoint x: 1103, endPoint y: 456, distance: 547.4
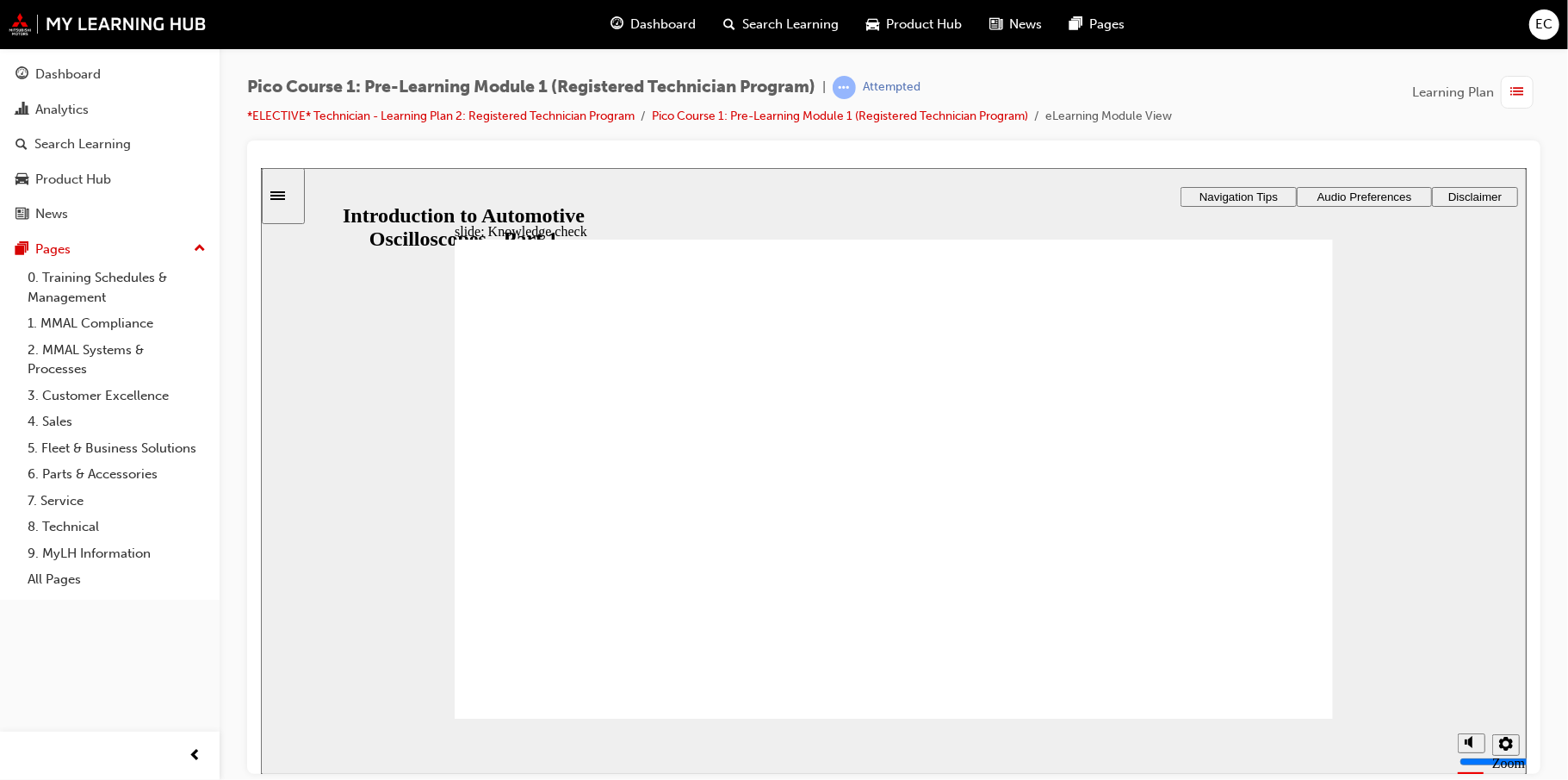
drag, startPoint x: 527, startPoint y: 448, endPoint x: 1077, endPoint y: 507, distance: 553.2
drag, startPoint x: 610, startPoint y: 513, endPoint x: 1191, endPoint y: 623, distance: 591.3
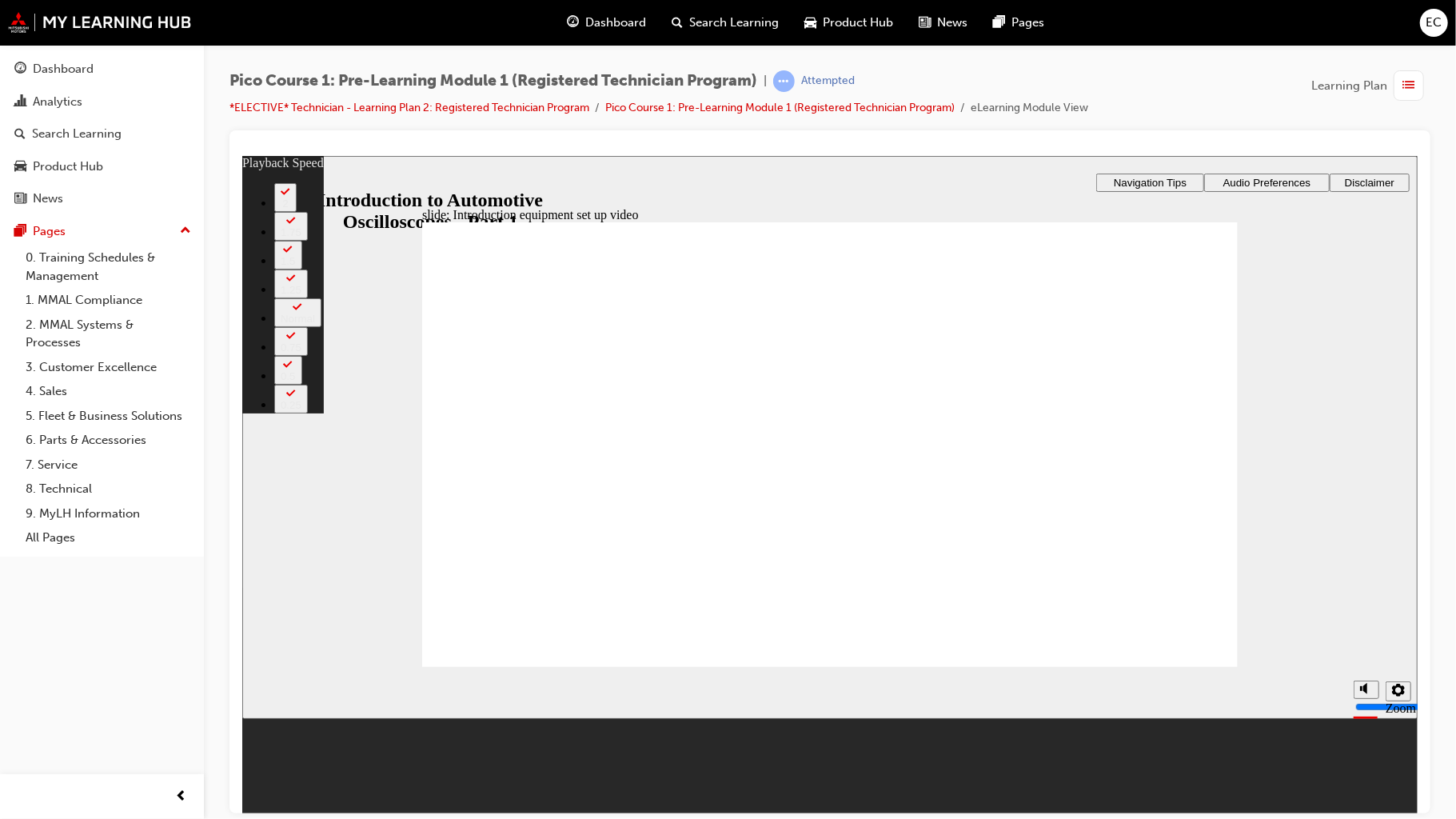
type input "146"
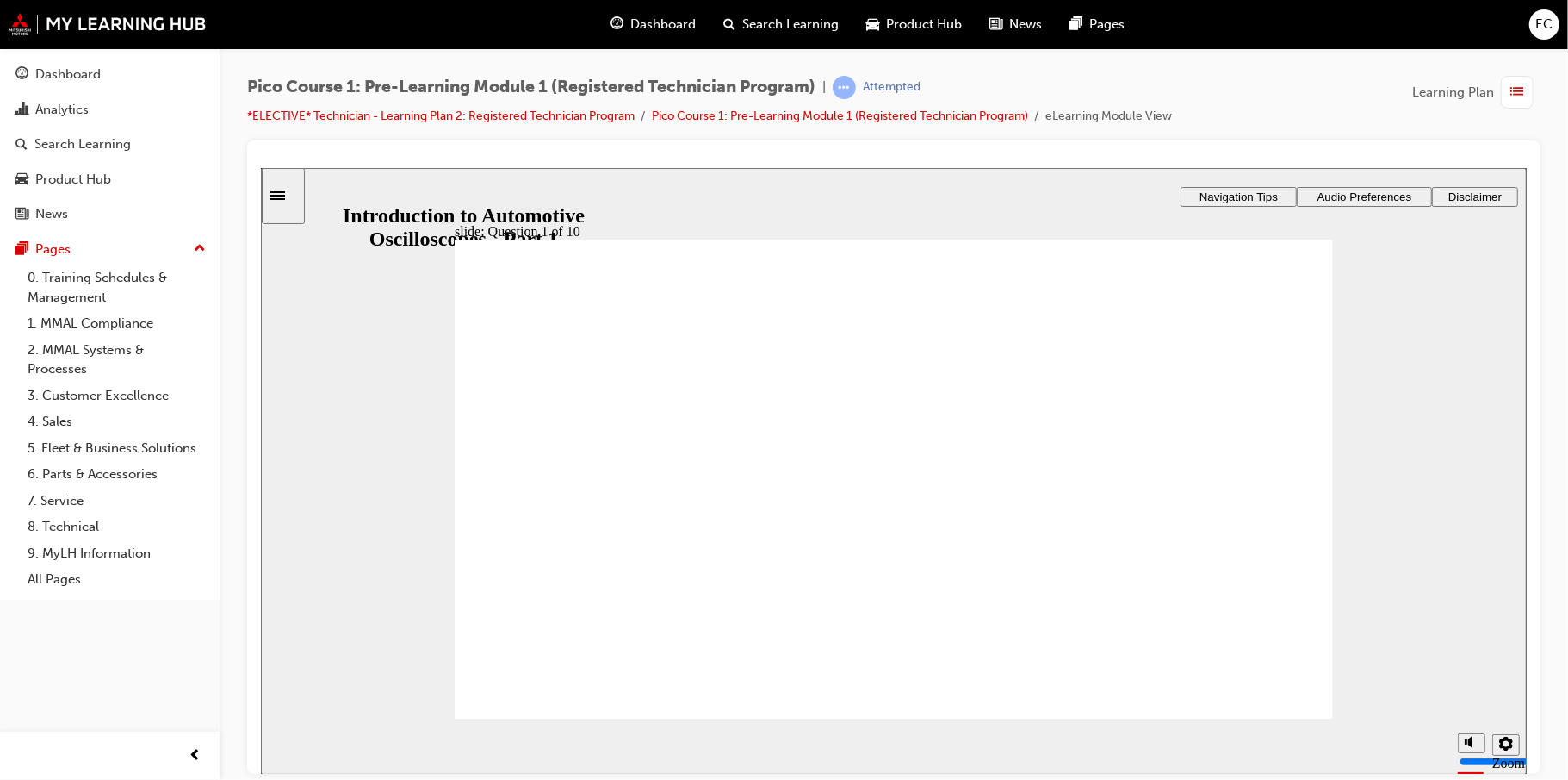
checkbox input "true"
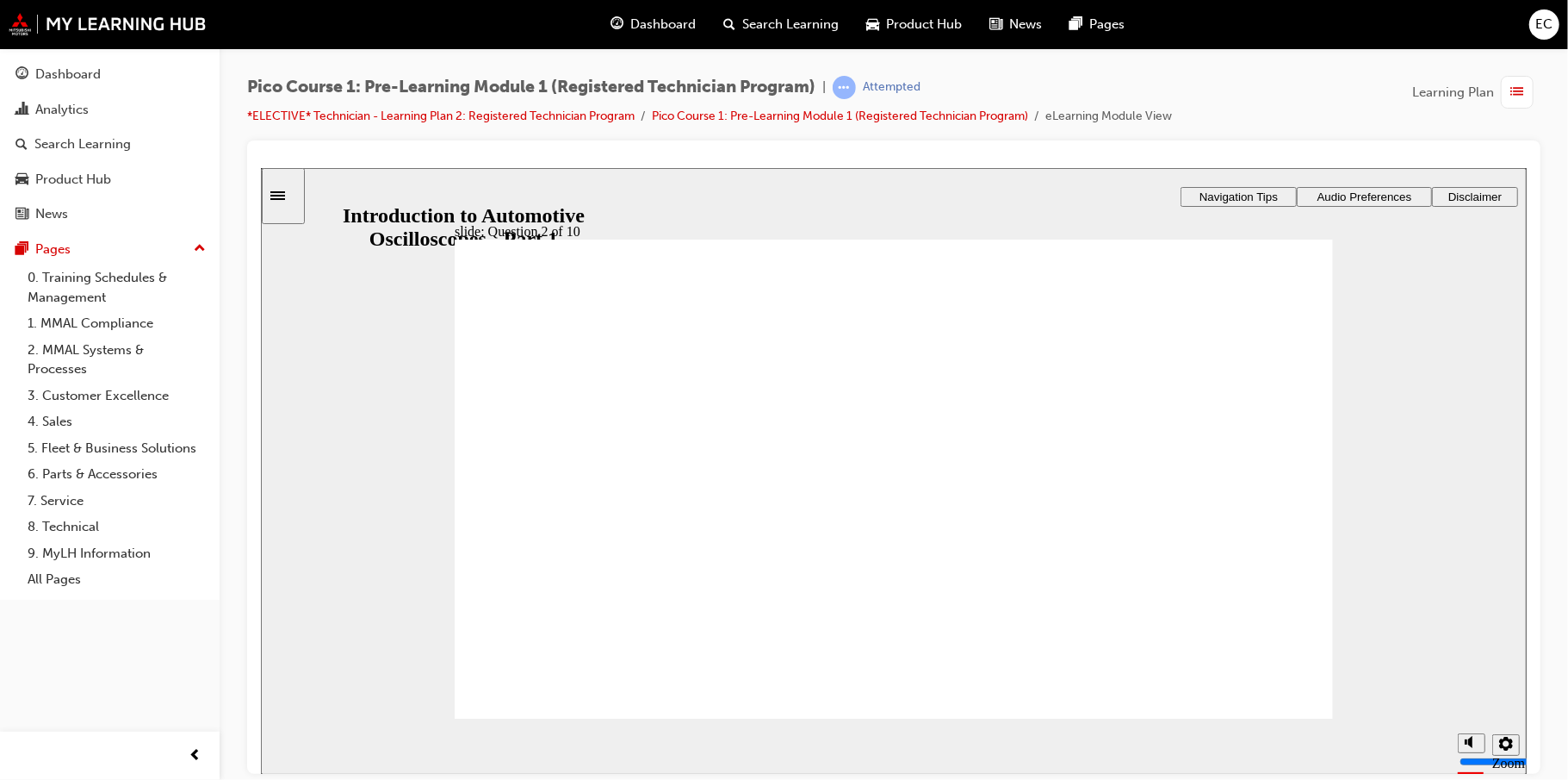
checkbox input "false"
drag, startPoint x: 1178, startPoint y: 526, endPoint x: 742, endPoint y: 406, distance: 452.2
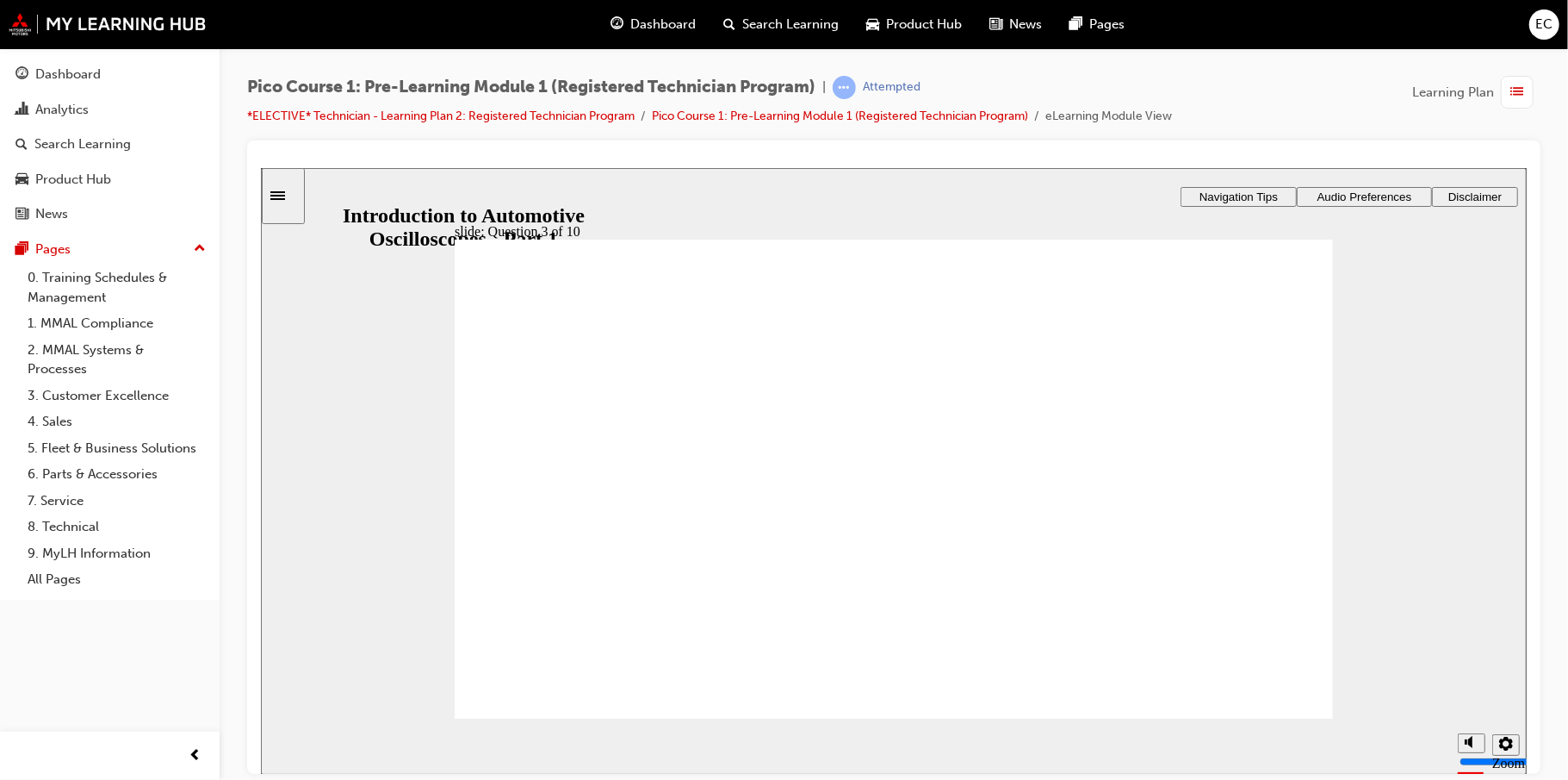
drag, startPoint x: 1009, startPoint y: 527, endPoint x: 1215, endPoint y: 403, distance: 240.4
drag, startPoint x: 630, startPoint y: 528, endPoint x: 776, endPoint y: 456, distance: 162.8
drag, startPoint x: 1219, startPoint y: 409, endPoint x: 1049, endPoint y: 462, distance: 178.1
drag, startPoint x: 771, startPoint y: 517, endPoint x: 1226, endPoint y: 400, distance: 469.8
drag, startPoint x: 771, startPoint y: 403, endPoint x: 1048, endPoint y: 564, distance: 320.4
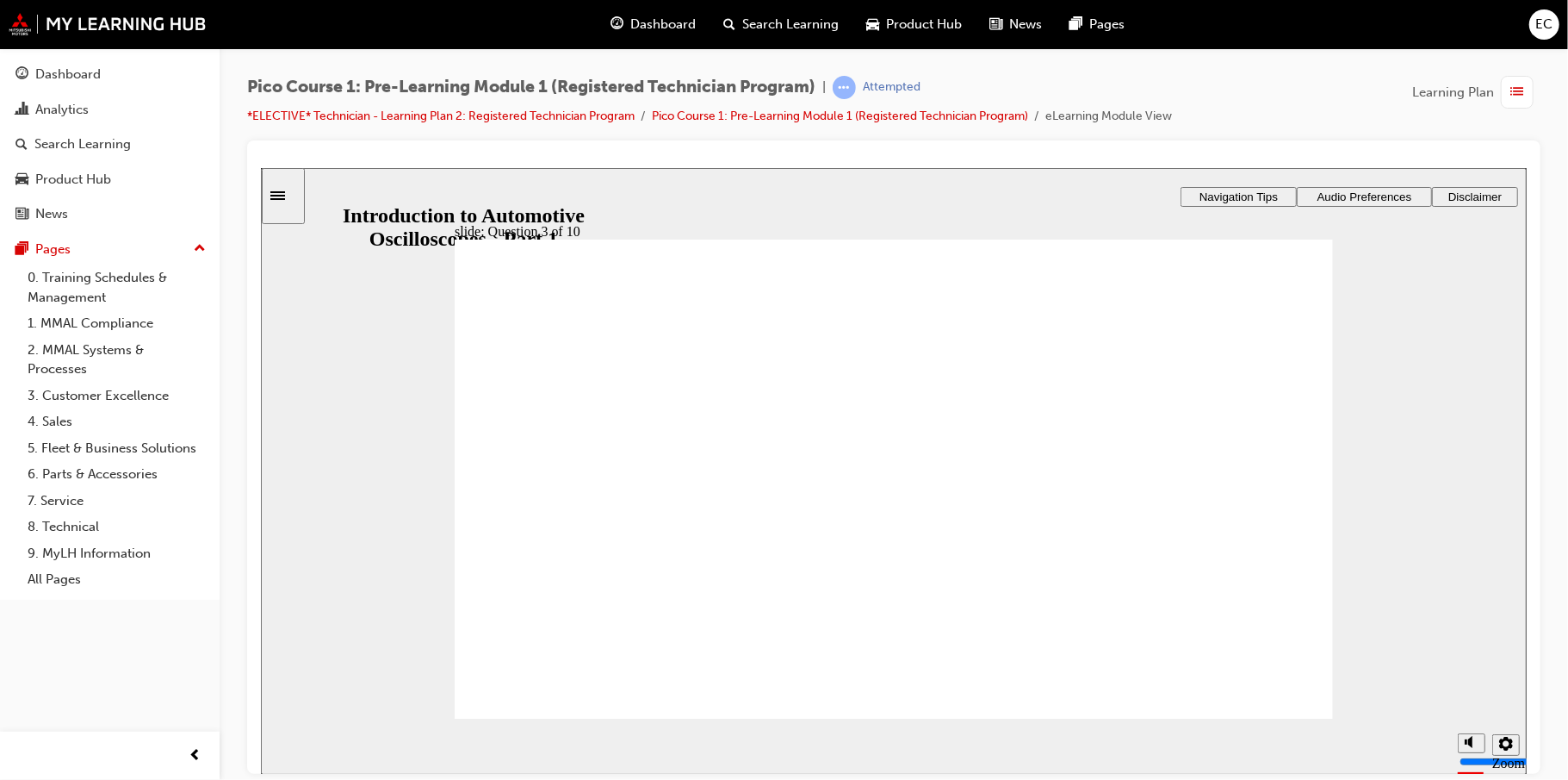
drag, startPoint x: 1231, startPoint y: 403, endPoint x: 740, endPoint y: 403, distance: 491.0
drag, startPoint x: 1058, startPoint y: 456, endPoint x: 1215, endPoint y: 400, distance: 166.7
drag, startPoint x: 1006, startPoint y: 564, endPoint x: 1049, endPoint y: 456, distance: 116.2
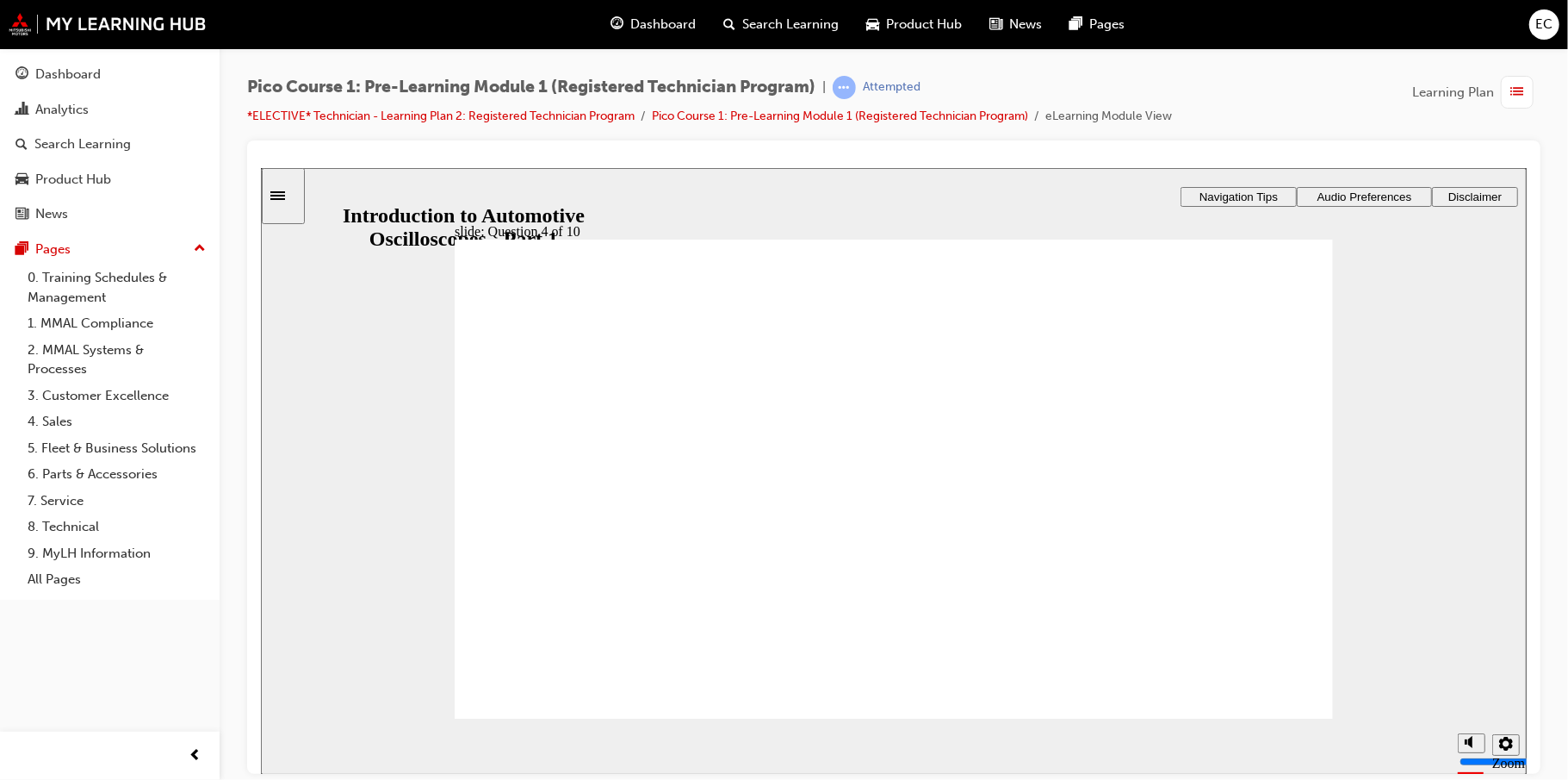
checkbox input "true"
click at [1189, 630] on div "slide: Question 5 of 10 PicoScope 7 Automotive PicoDiagnostics NVH Diagnostic K…" at bounding box center [893, 475] width 1266 height 617
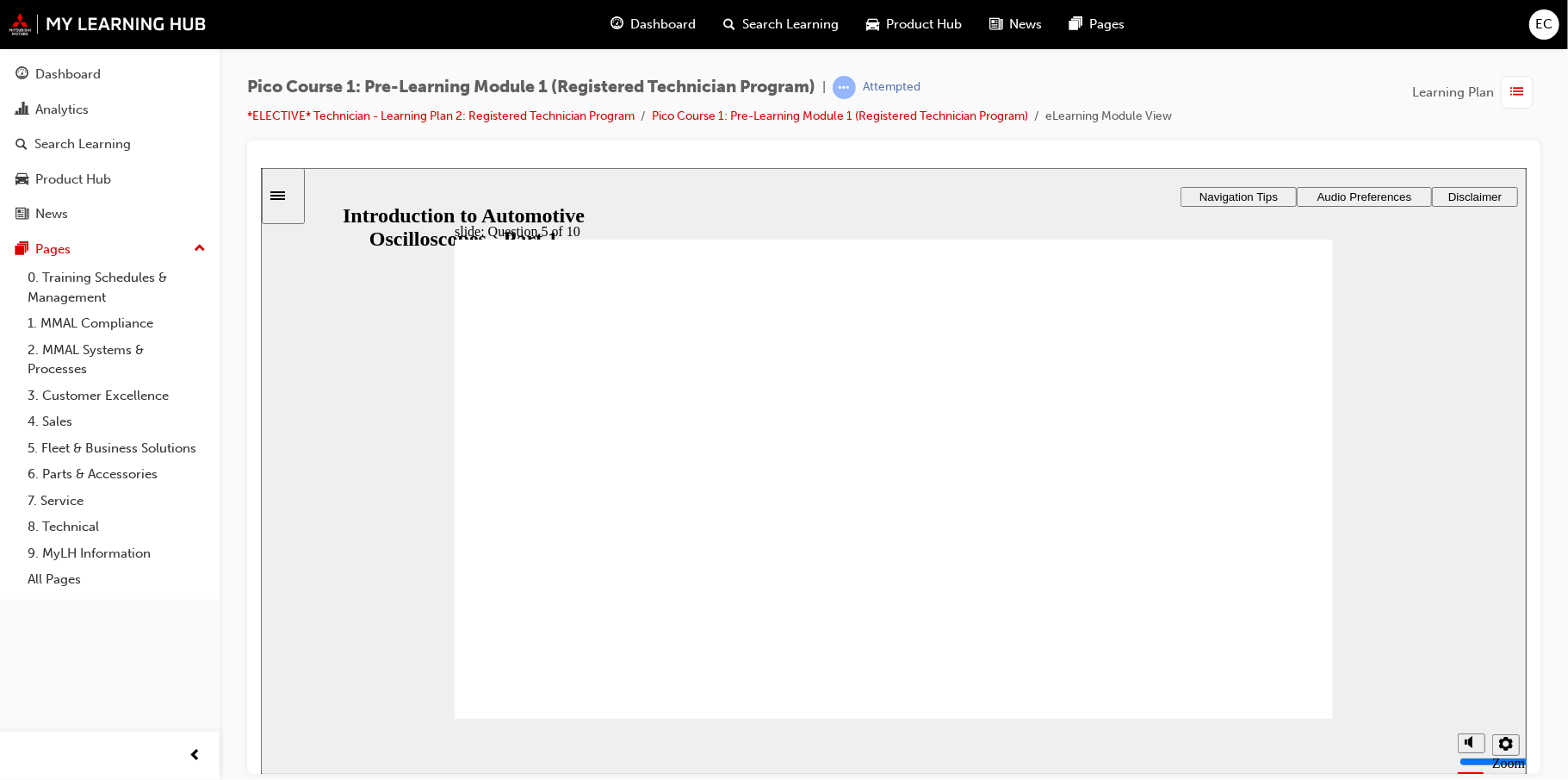
click at [557, 441] on div "slide: Question 5 of 10 PicoScope 7 Automotive PicoDiagnostics NVH Diagnostic K…" at bounding box center [893, 475] width 1266 height 617
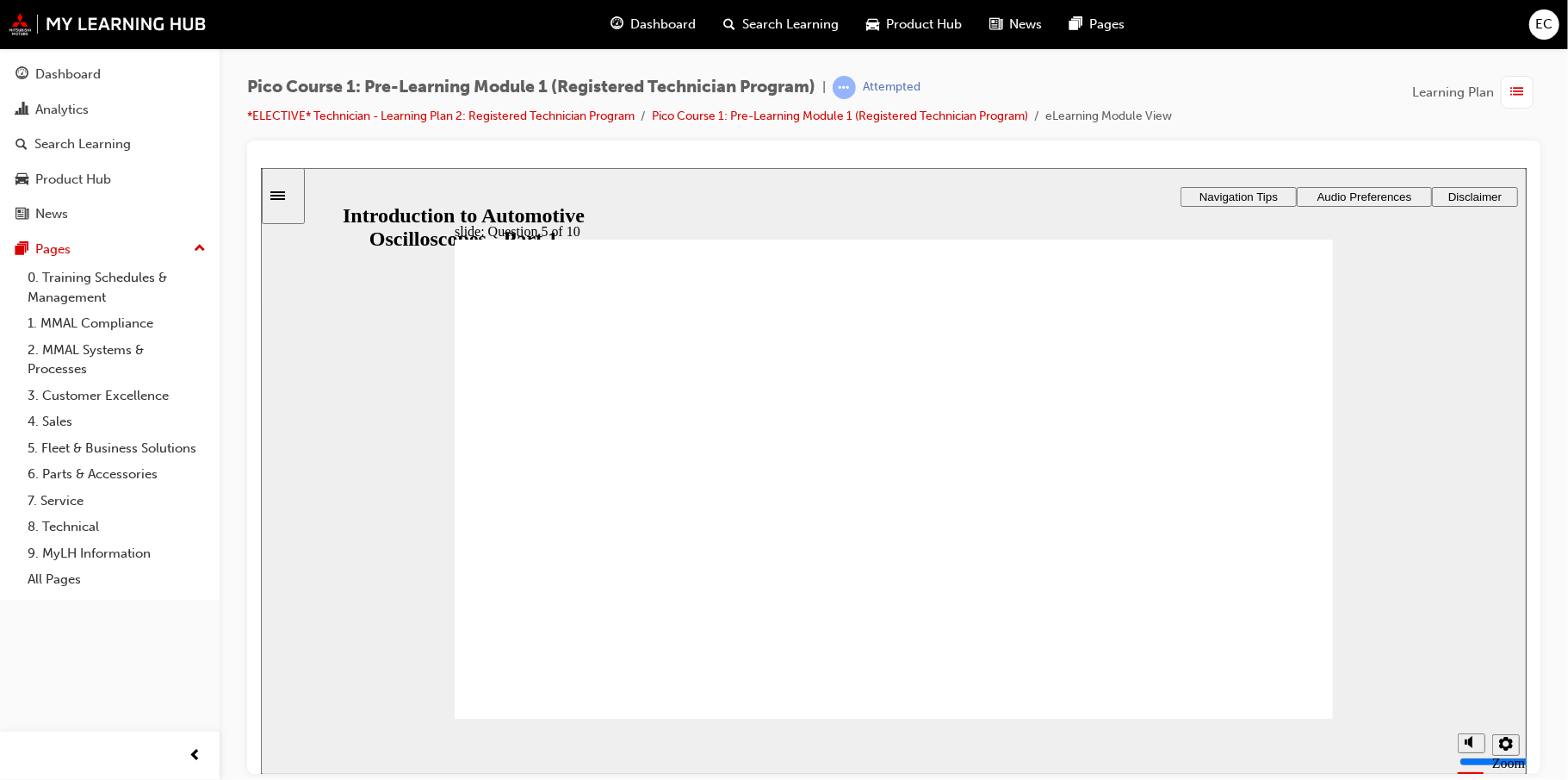
drag, startPoint x: 905, startPoint y: 588, endPoint x: 623, endPoint y: 521, distance: 289.8
drag, startPoint x: 691, startPoint y: 586, endPoint x: 885, endPoint y: 501, distance: 211.8
drag, startPoint x: 1102, startPoint y: 600, endPoint x: 1171, endPoint y: 511, distance: 112.6
drag, startPoint x: 1050, startPoint y: 642, endPoint x: 1103, endPoint y: 650, distance: 53.6
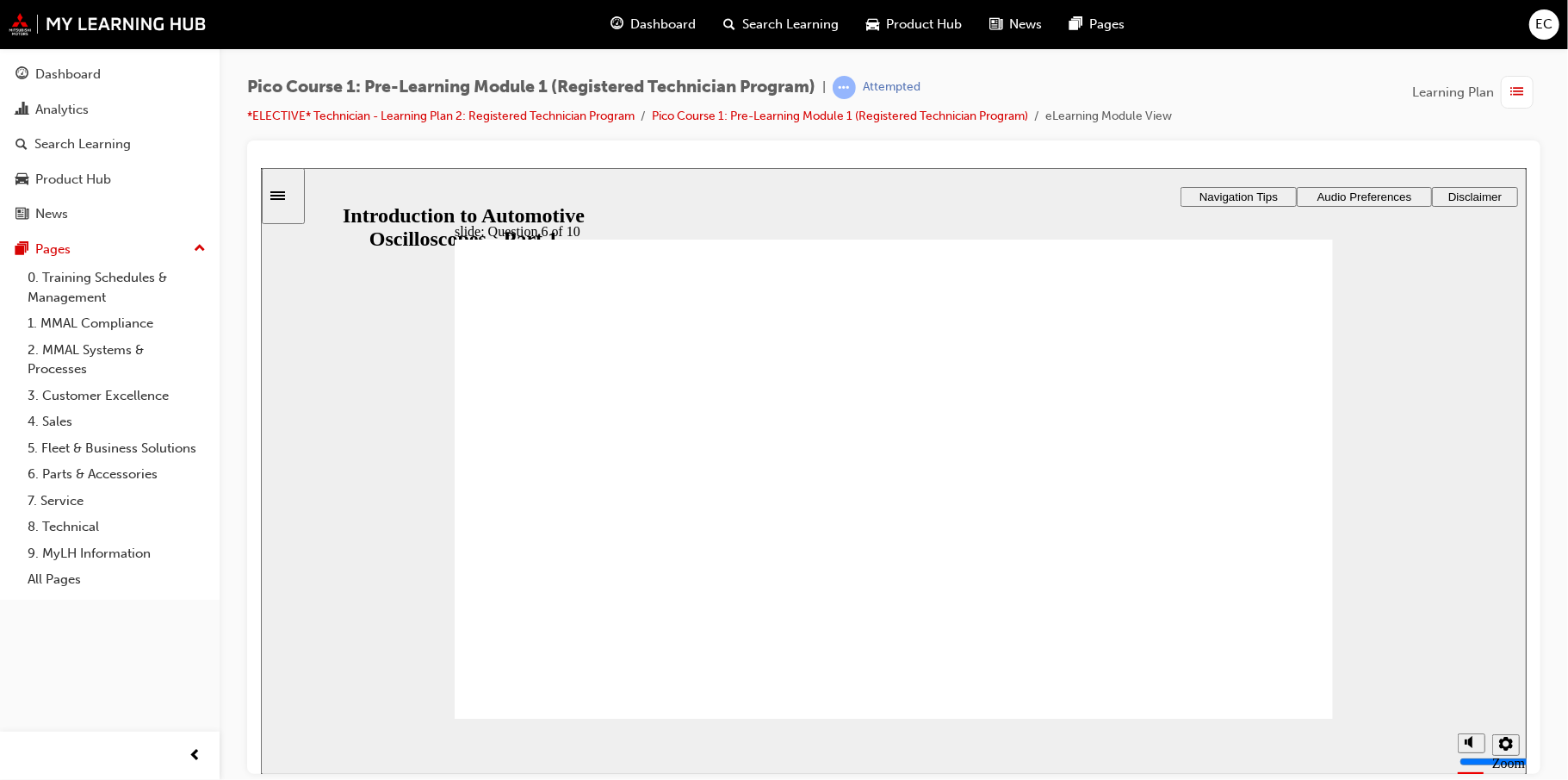
drag, startPoint x: 1201, startPoint y: 506, endPoint x: 900, endPoint y: 513, distance: 301.1
drag, startPoint x: 1029, startPoint y: 666, endPoint x: 1153, endPoint y: 503, distance: 204.8
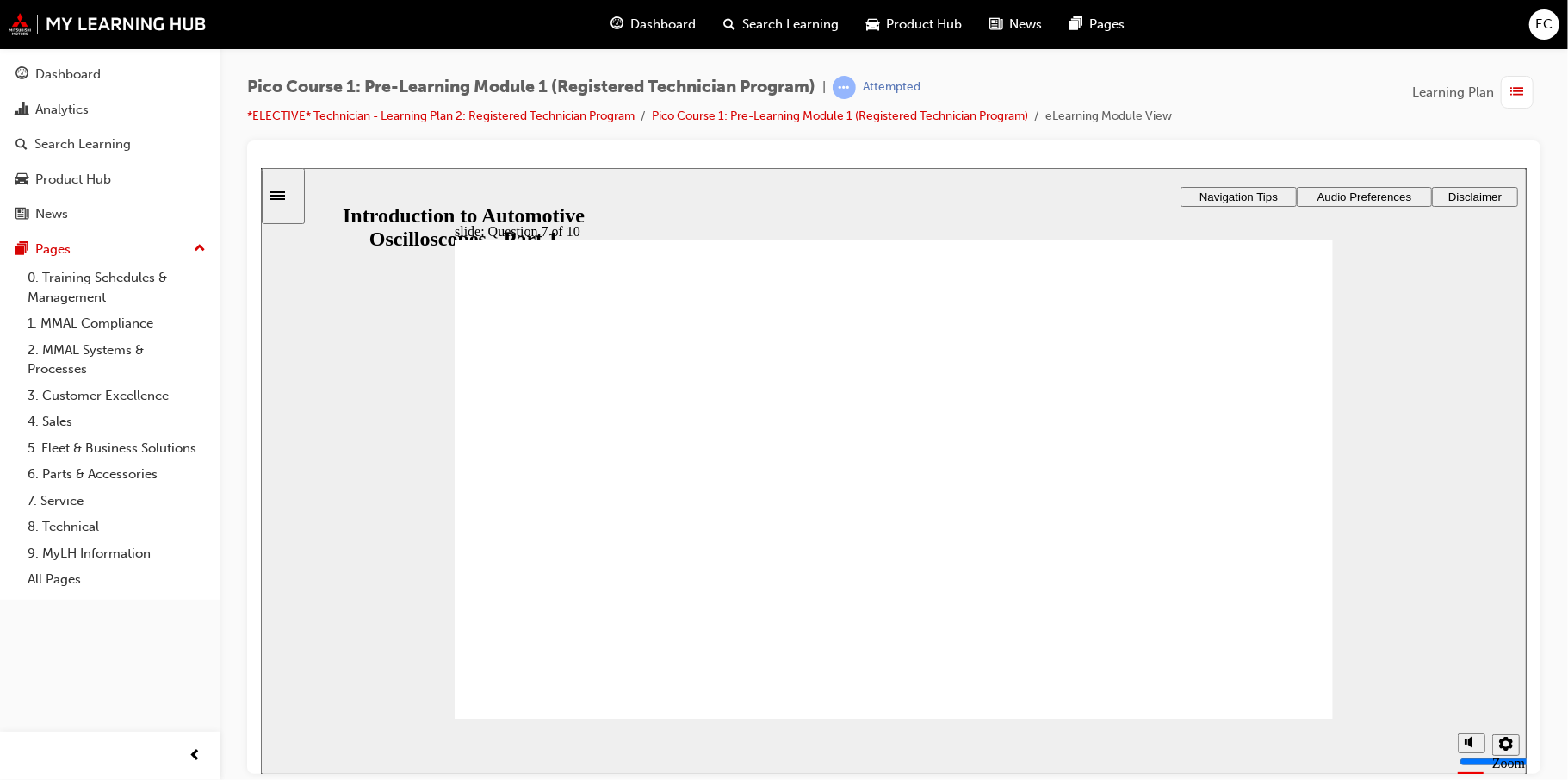
radio input "true"
checkbox input "true"
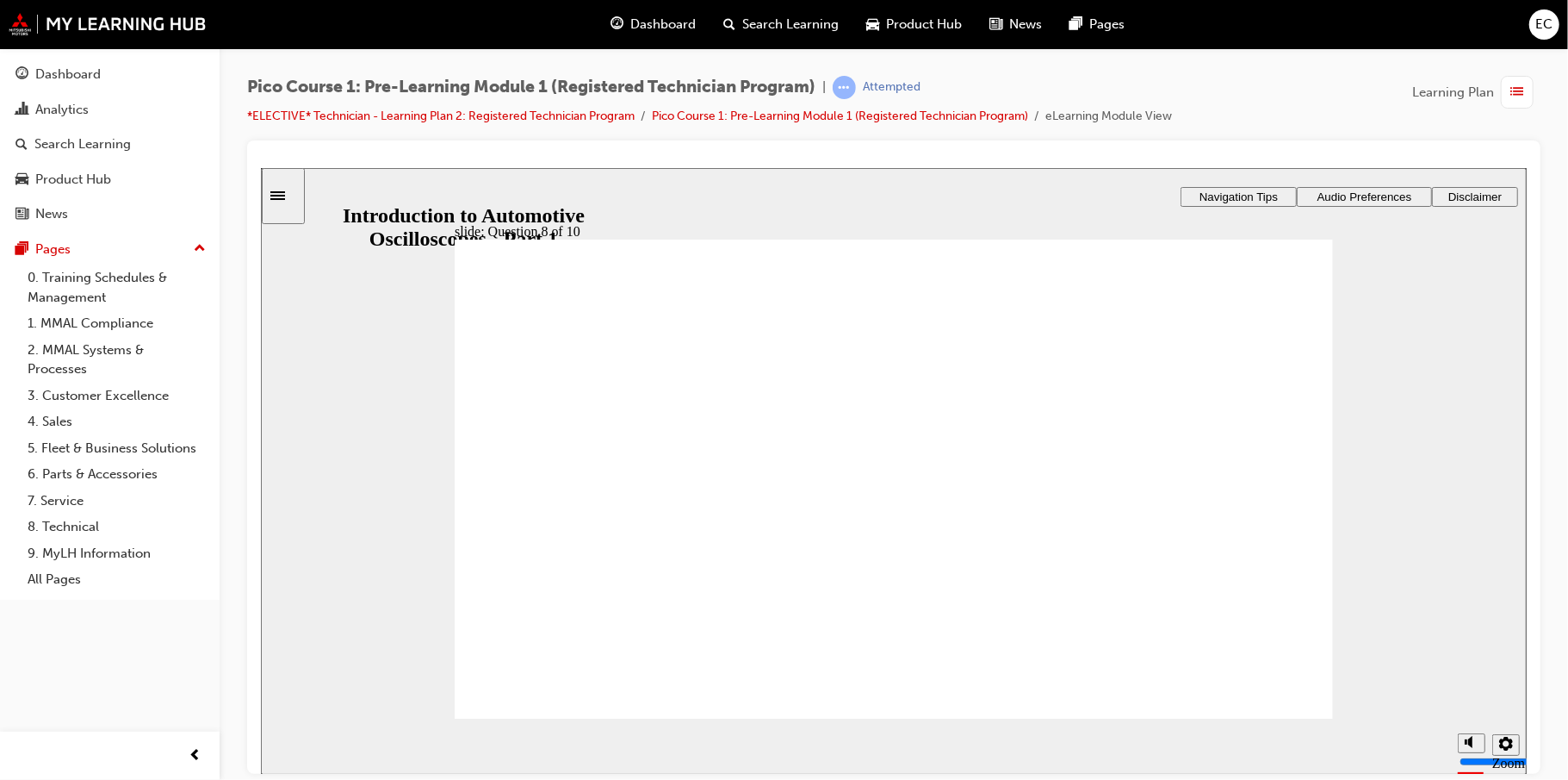
checkbox input "false"
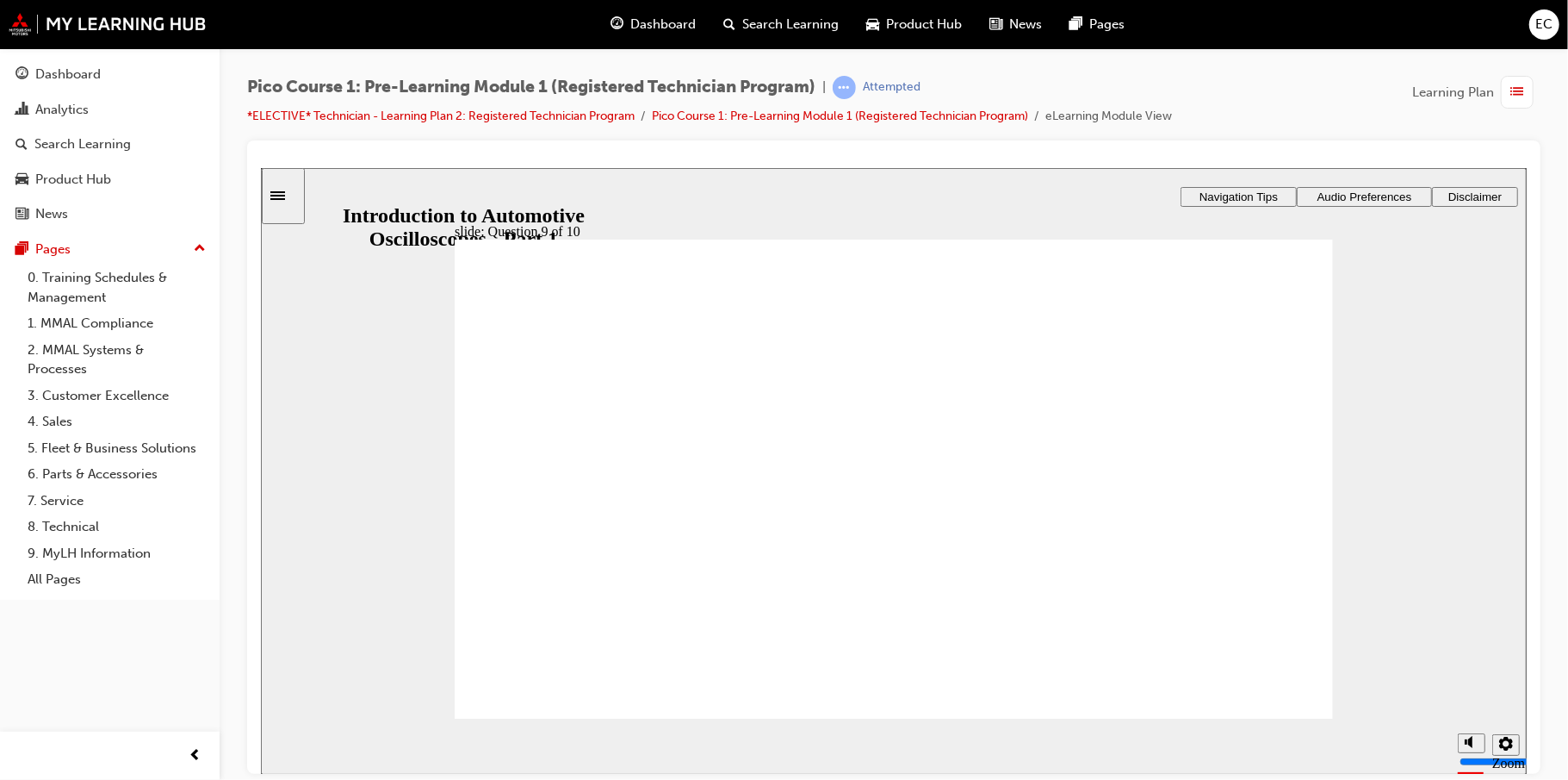
radio input "true"
checkbox input "true"
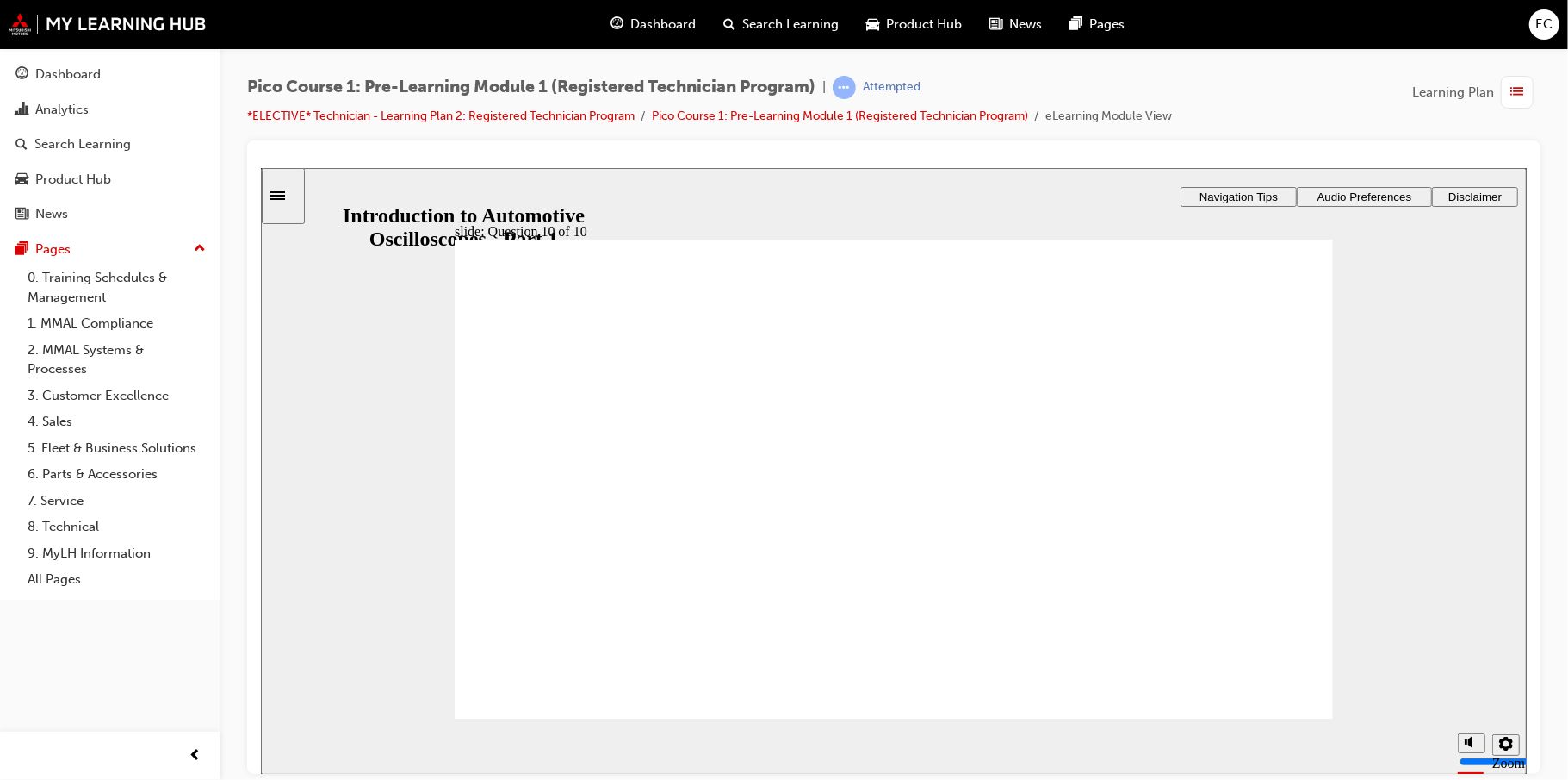
checkbox input "true"
checkbox input "false"
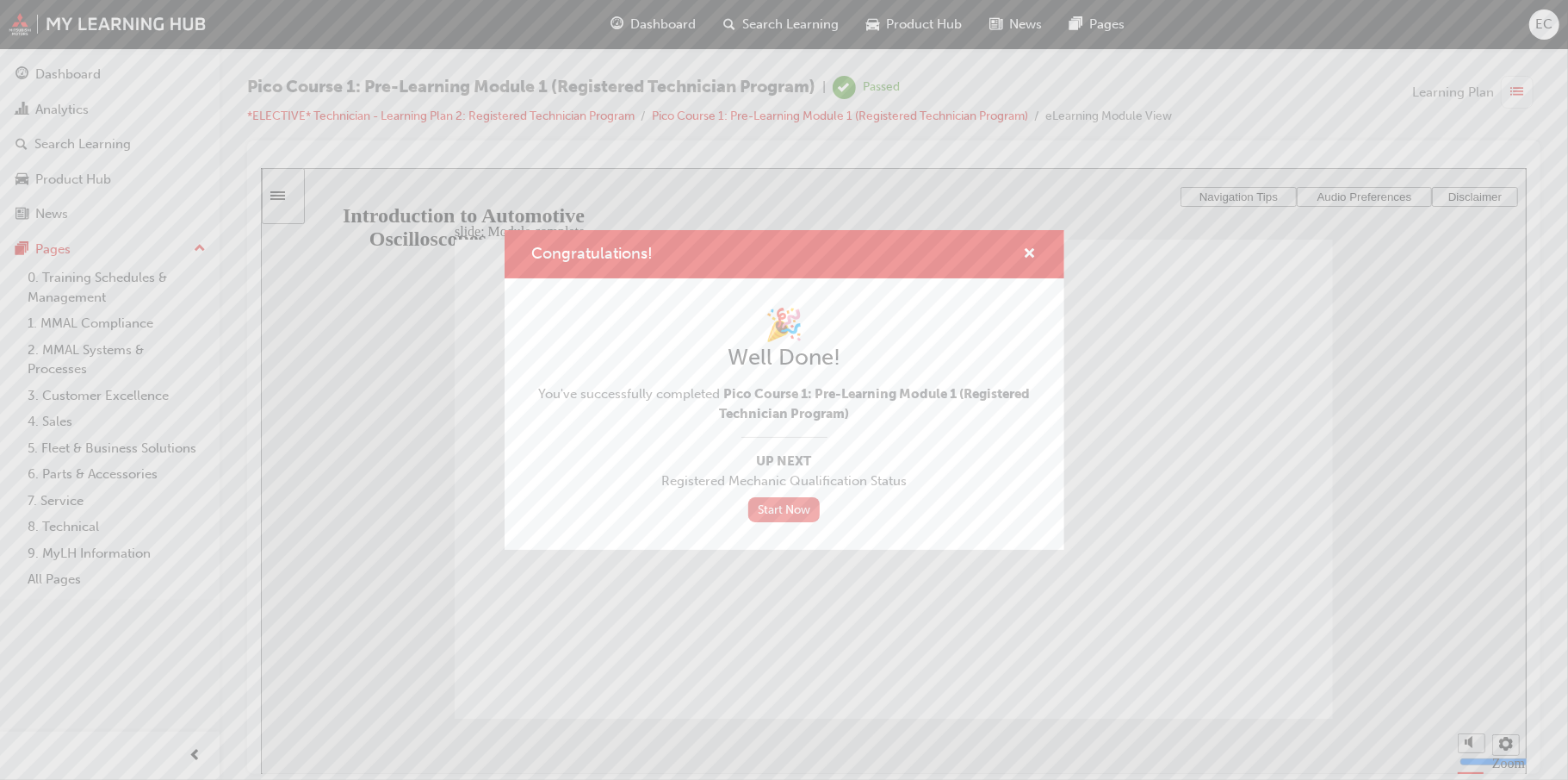
click at [799, 504] on link "Start Now" at bounding box center [784, 509] width 72 height 25
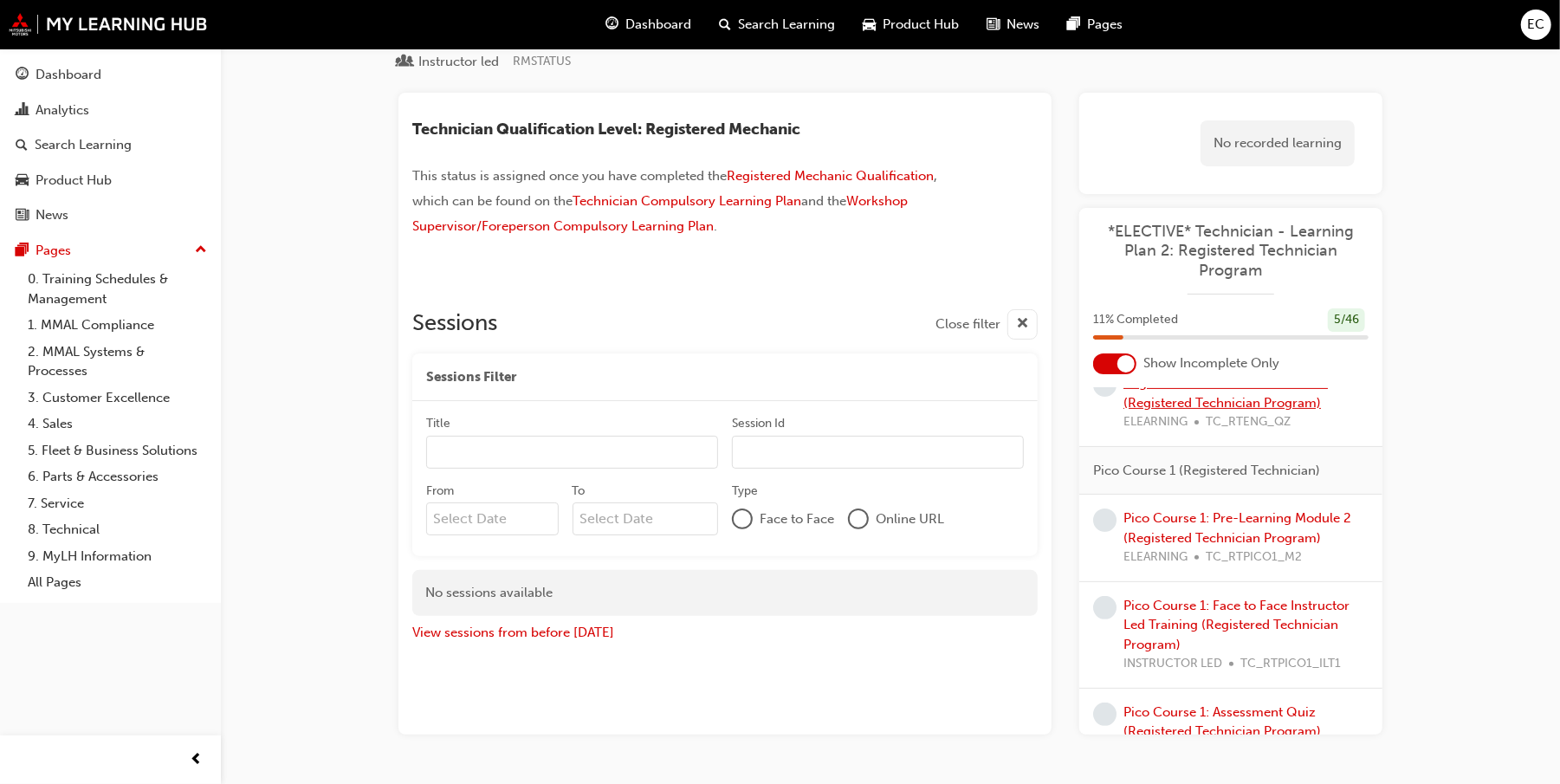
scroll to position [461, 0]
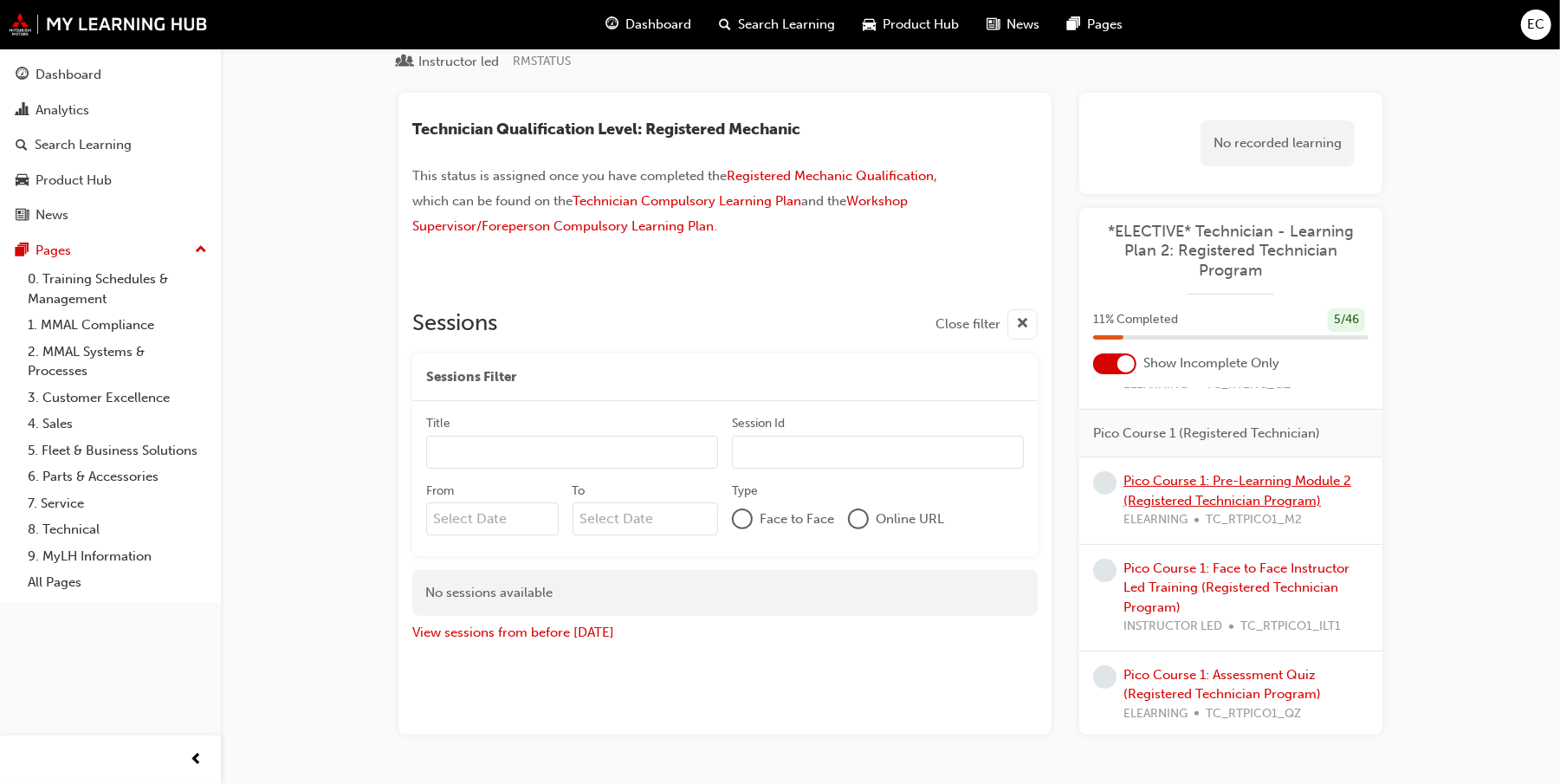
click at [1248, 506] on link "Pico Course 1: Pre-Learning Module 2 (Registered Technician Program)" at bounding box center [1238, 490] width 228 height 35
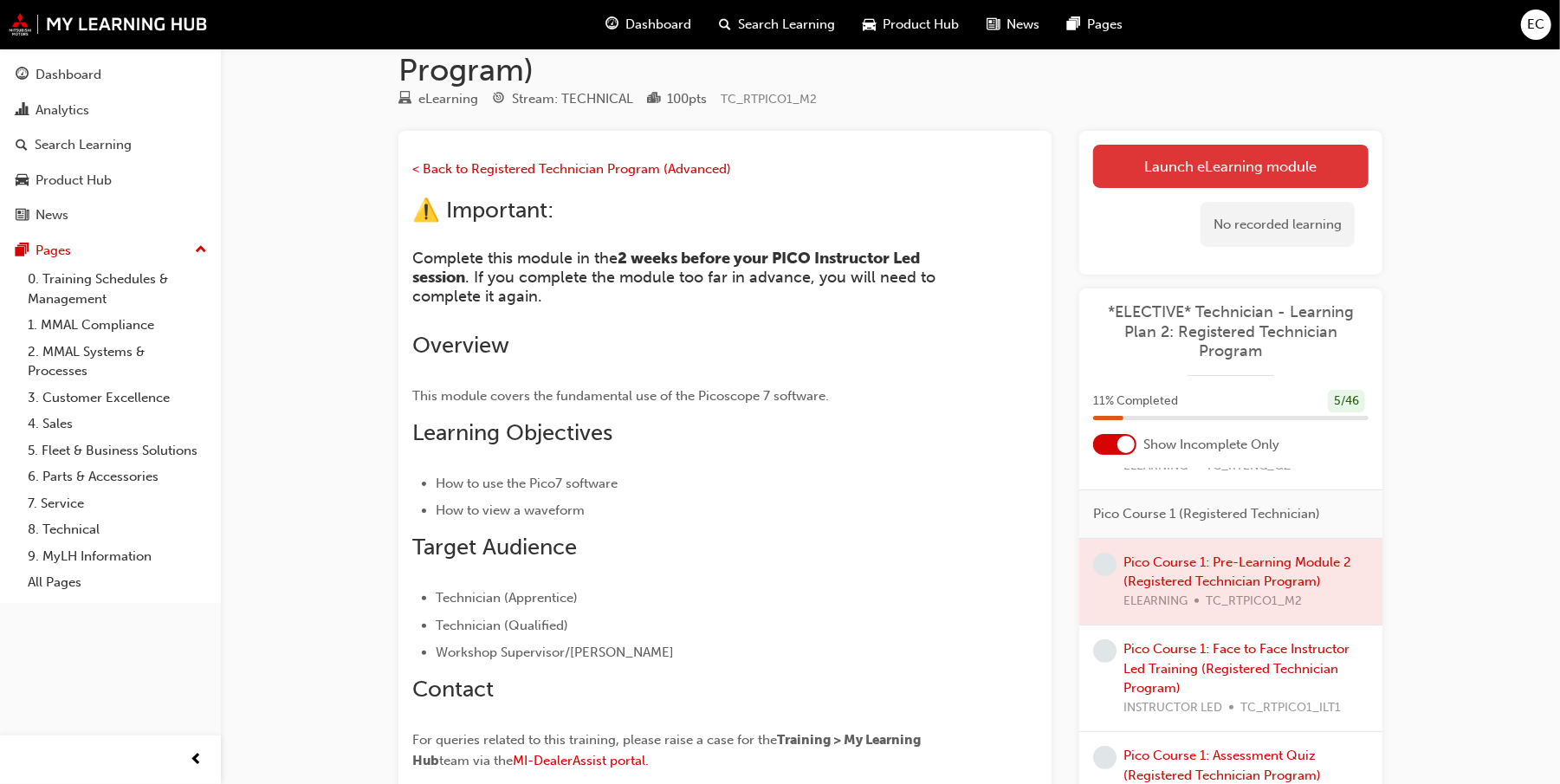
click at [1247, 181] on link "Launch eLearning module" at bounding box center [1230, 166] width 275 height 43
